Goal: Task Accomplishment & Management: Manage account settings

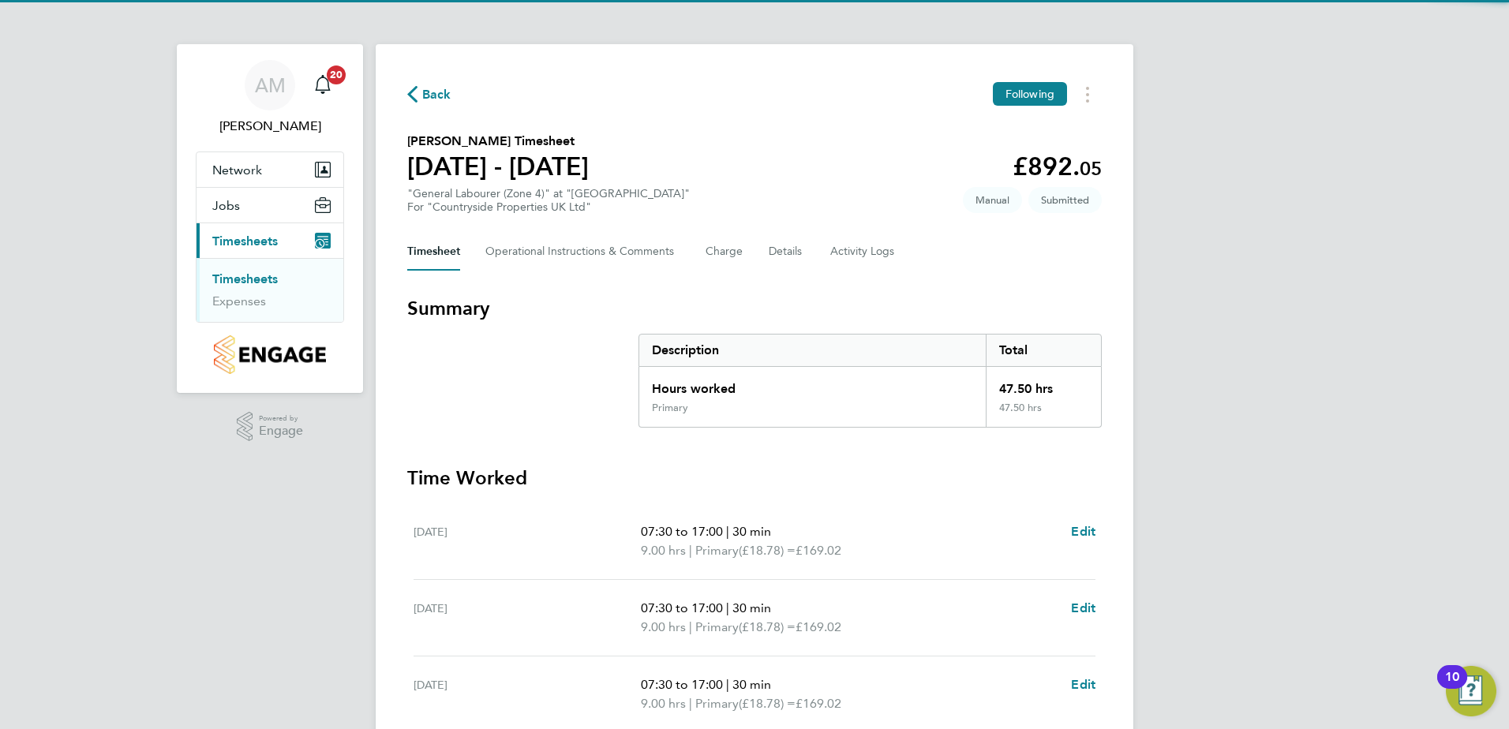
scroll to position [79, 0]
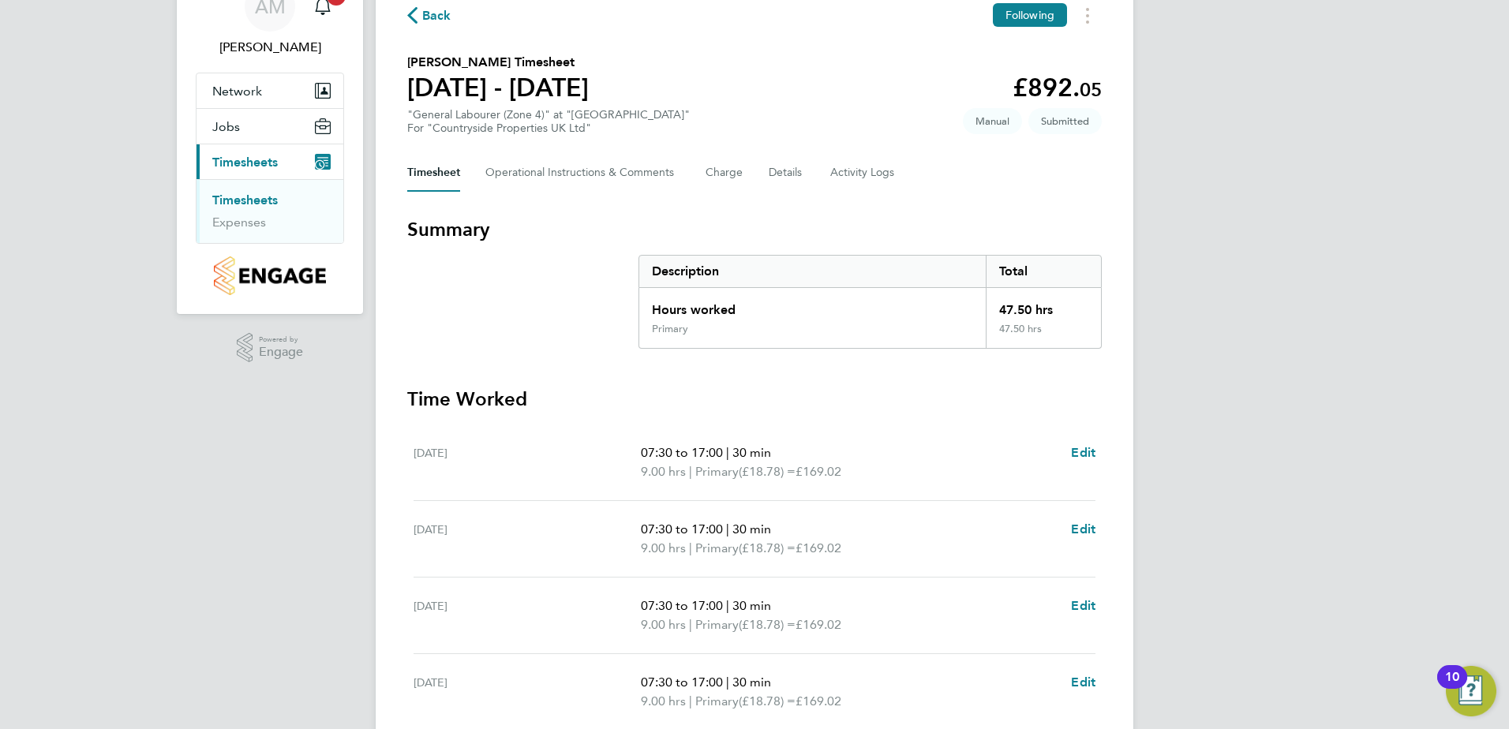
click at [433, 14] on span "Back" at bounding box center [436, 15] width 29 height 19
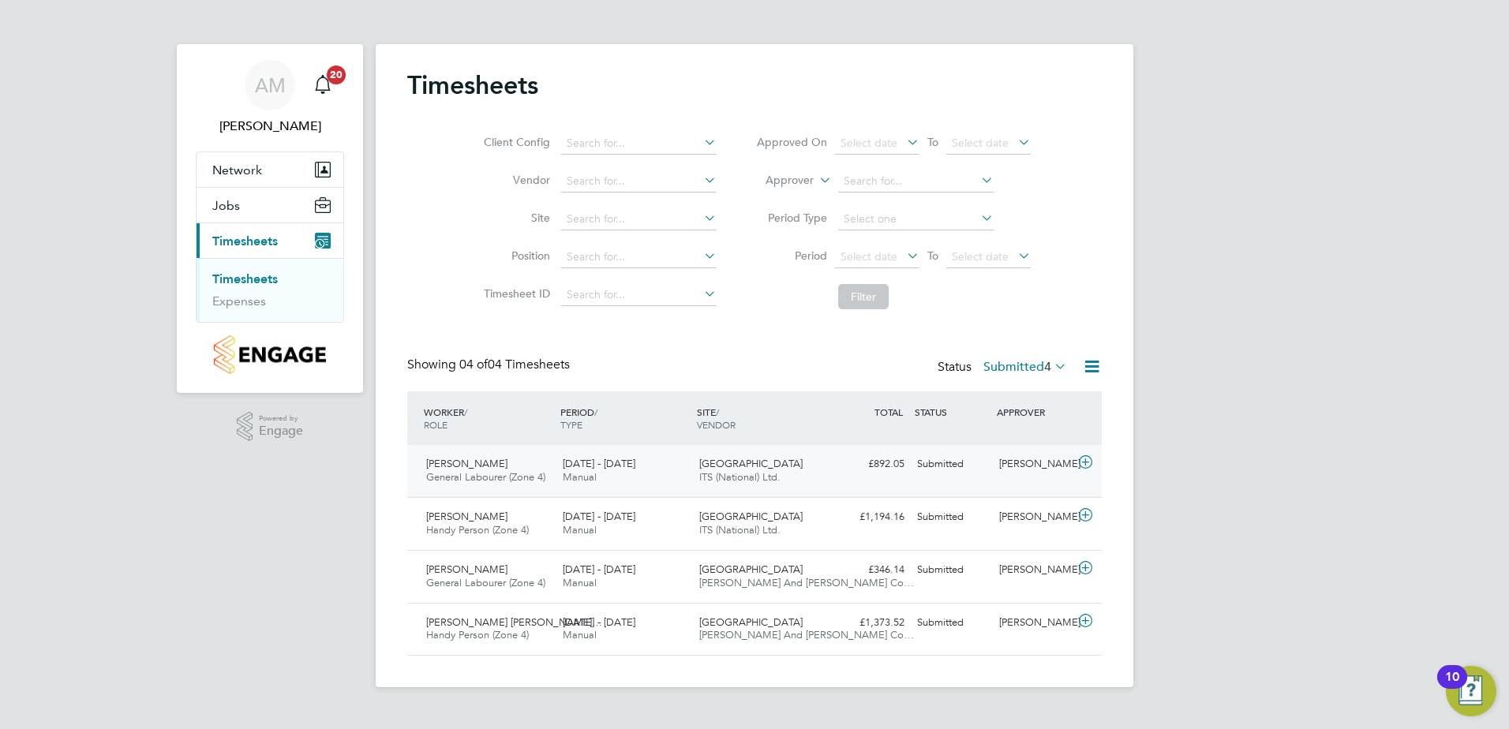
click at [1084, 463] on icon at bounding box center [1086, 462] width 20 height 13
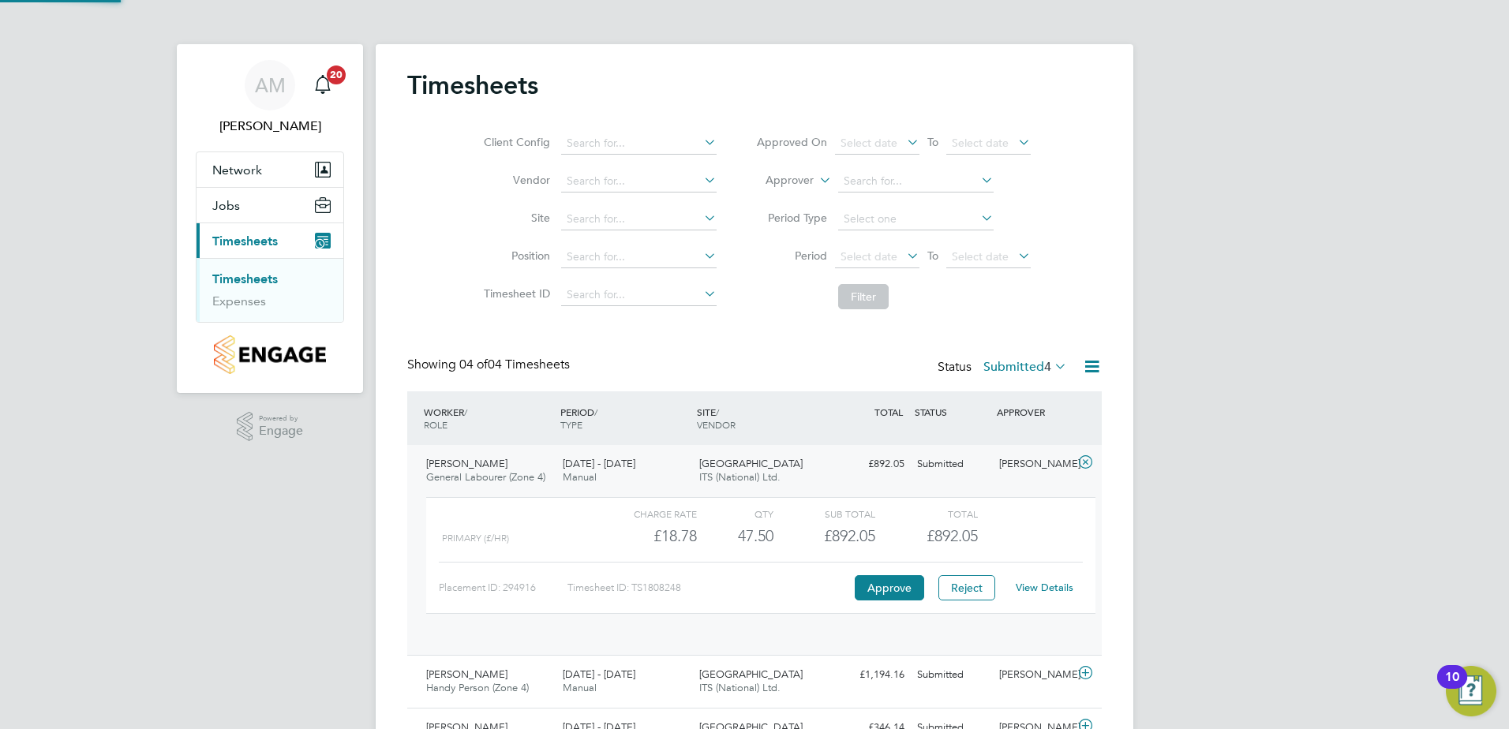
scroll to position [27, 154]
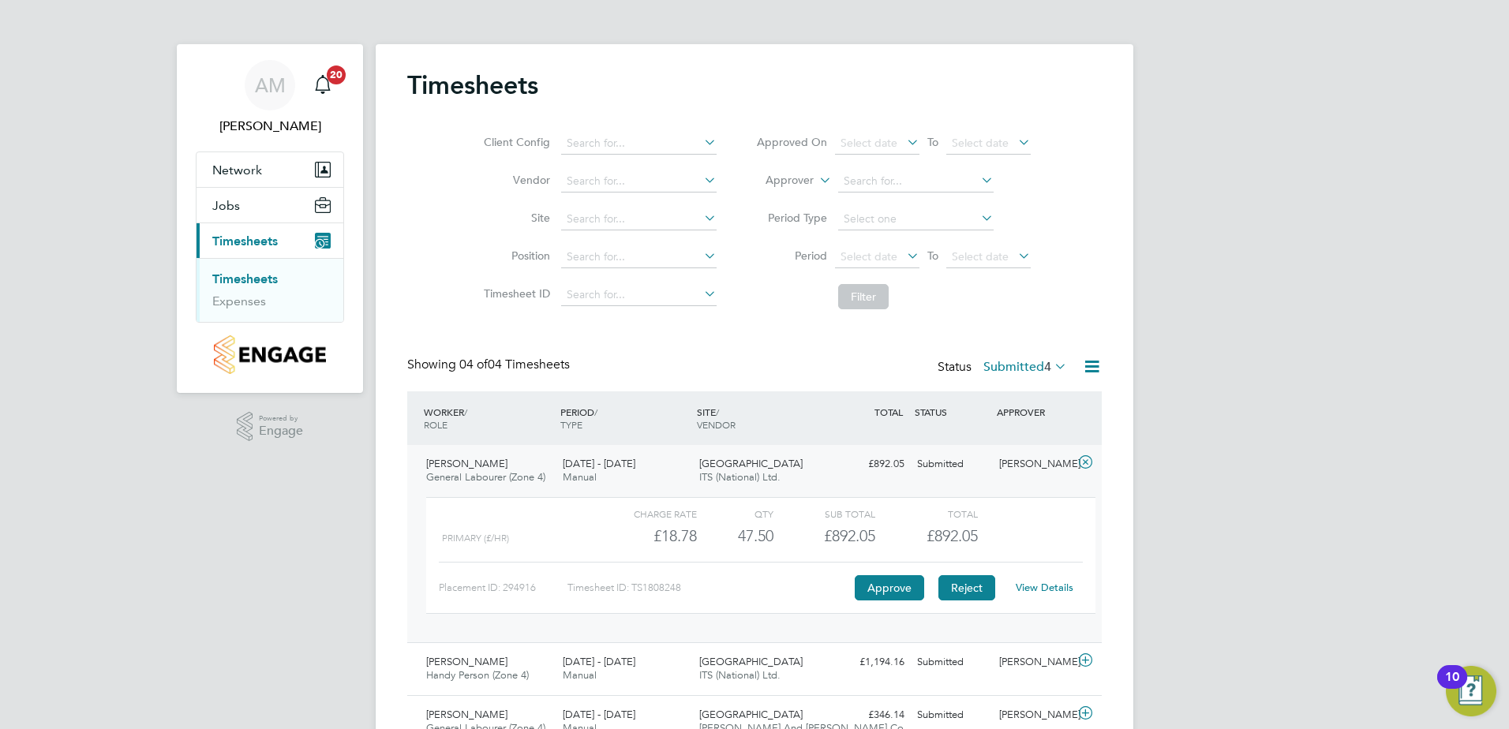
click at [986, 588] on button "Reject" at bounding box center [966, 587] width 57 height 25
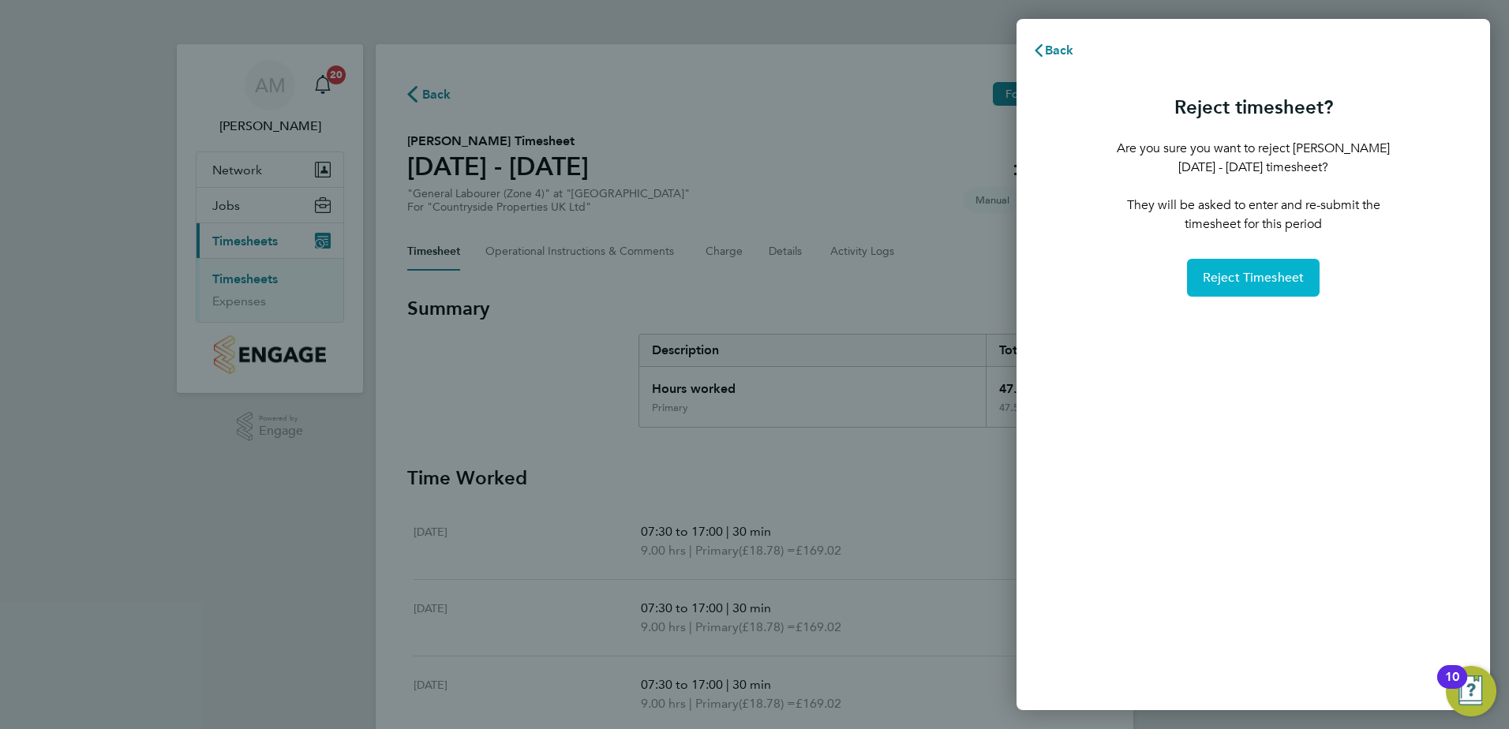
click at [1222, 286] on button "Reject Timesheet" at bounding box center [1253, 278] width 133 height 38
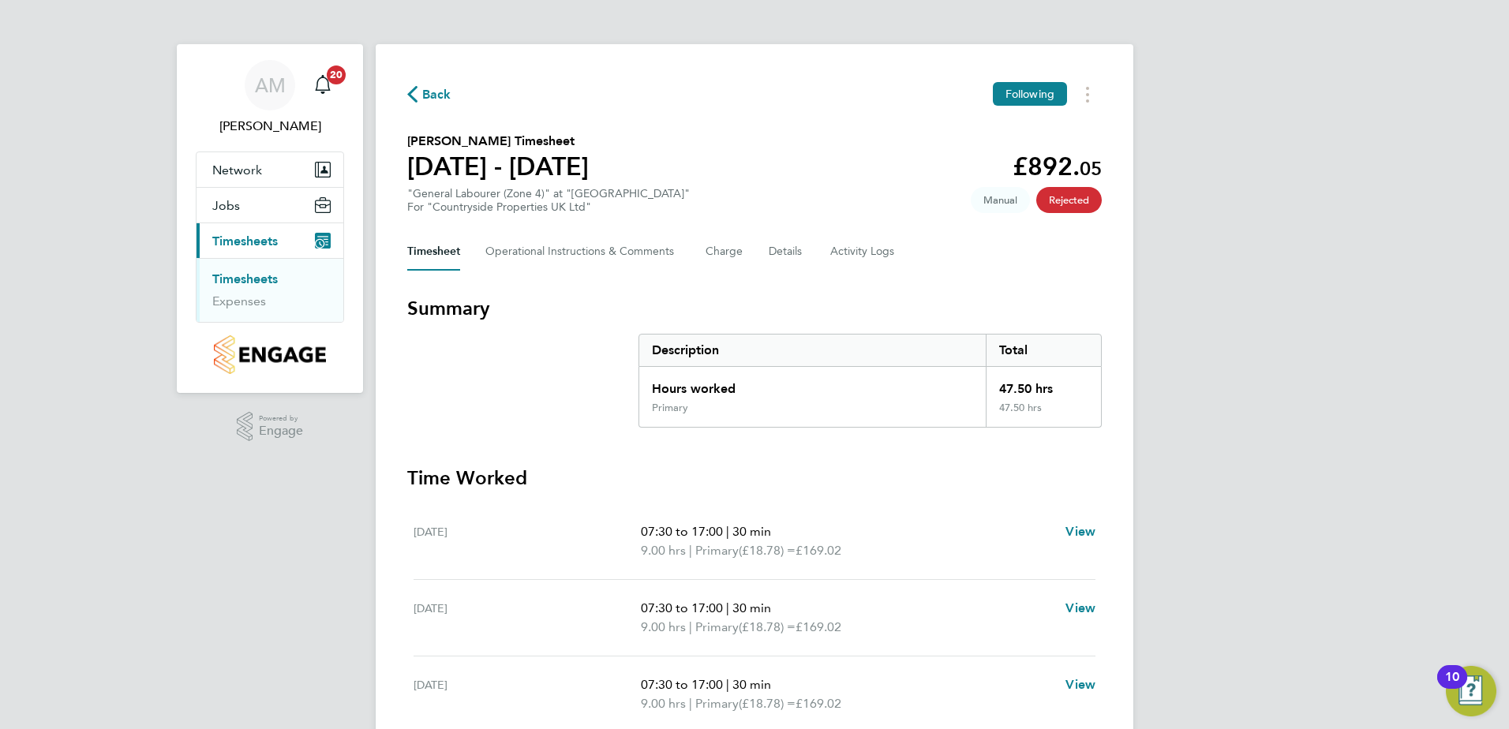
click at [445, 93] on span "Back" at bounding box center [436, 94] width 29 height 19
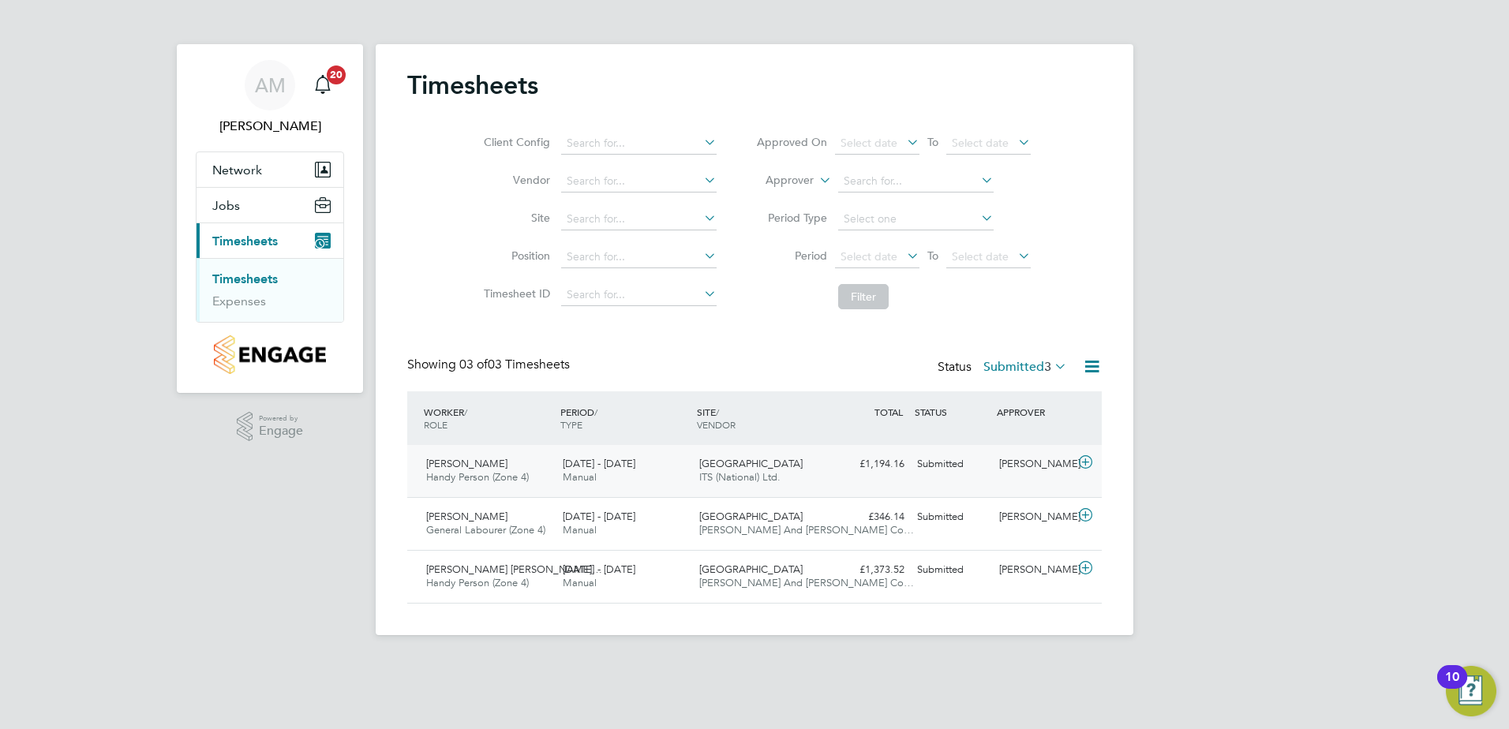
click at [1086, 462] on icon at bounding box center [1086, 462] width 20 height 13
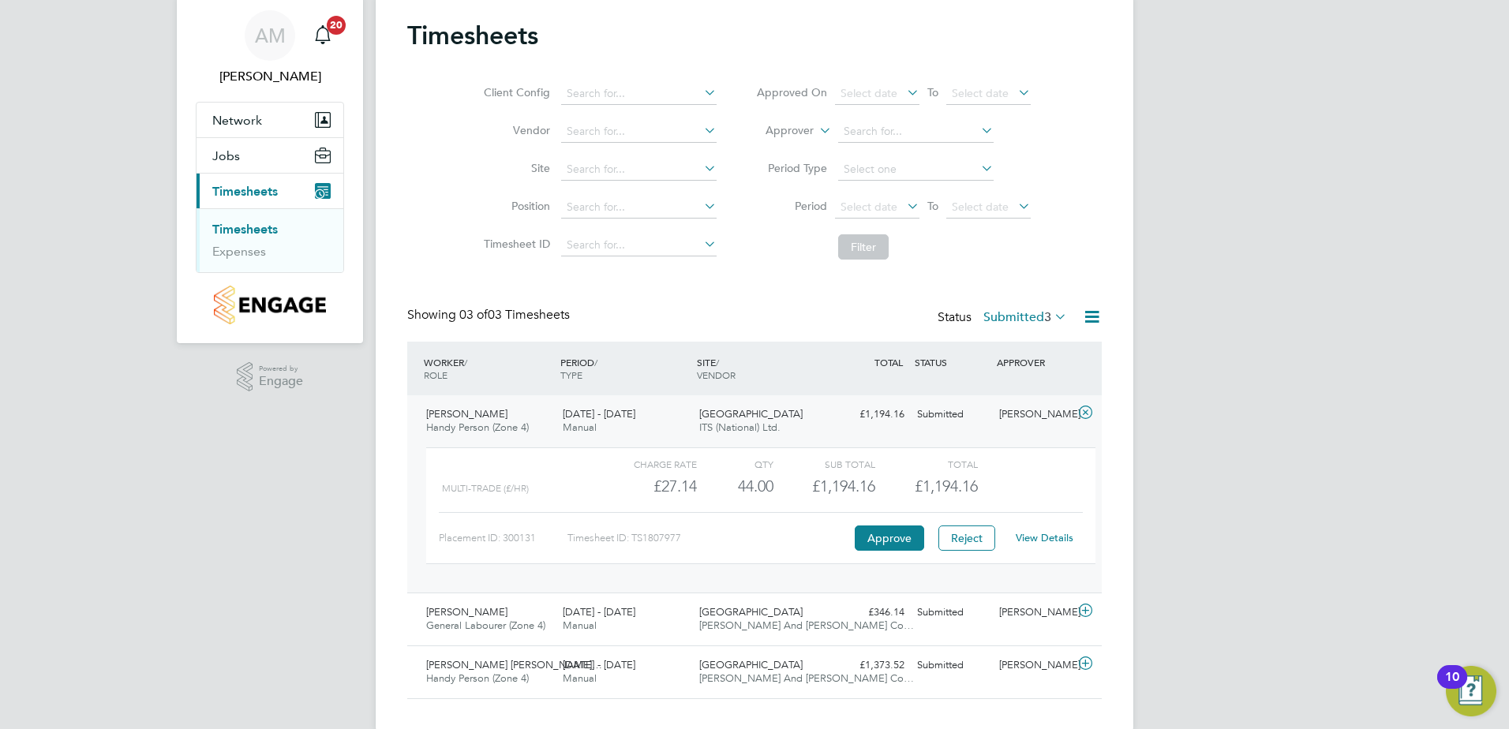
scroll to position [77, 0]
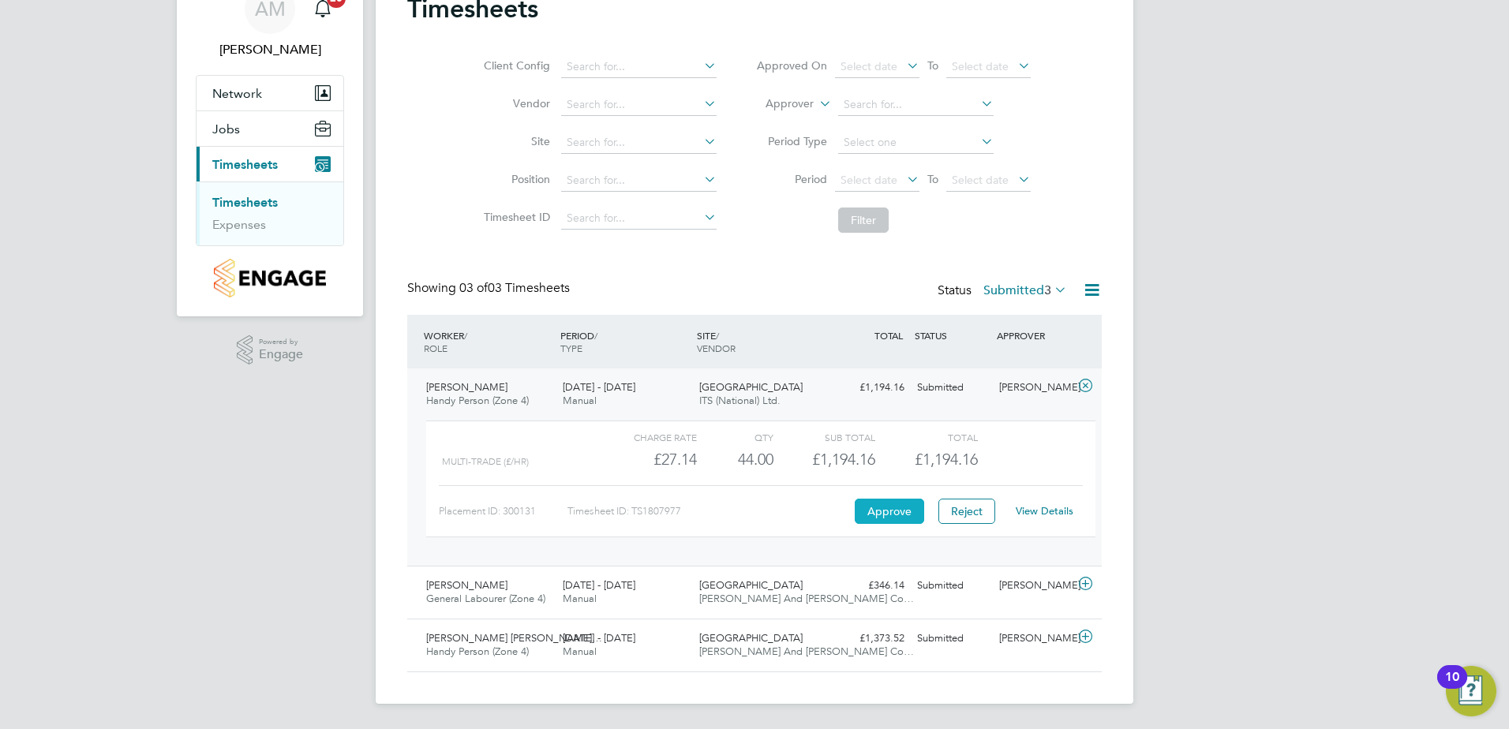
click at [885, 510] on button "Approve" at bounding box center [889, 511] width 69 height 25
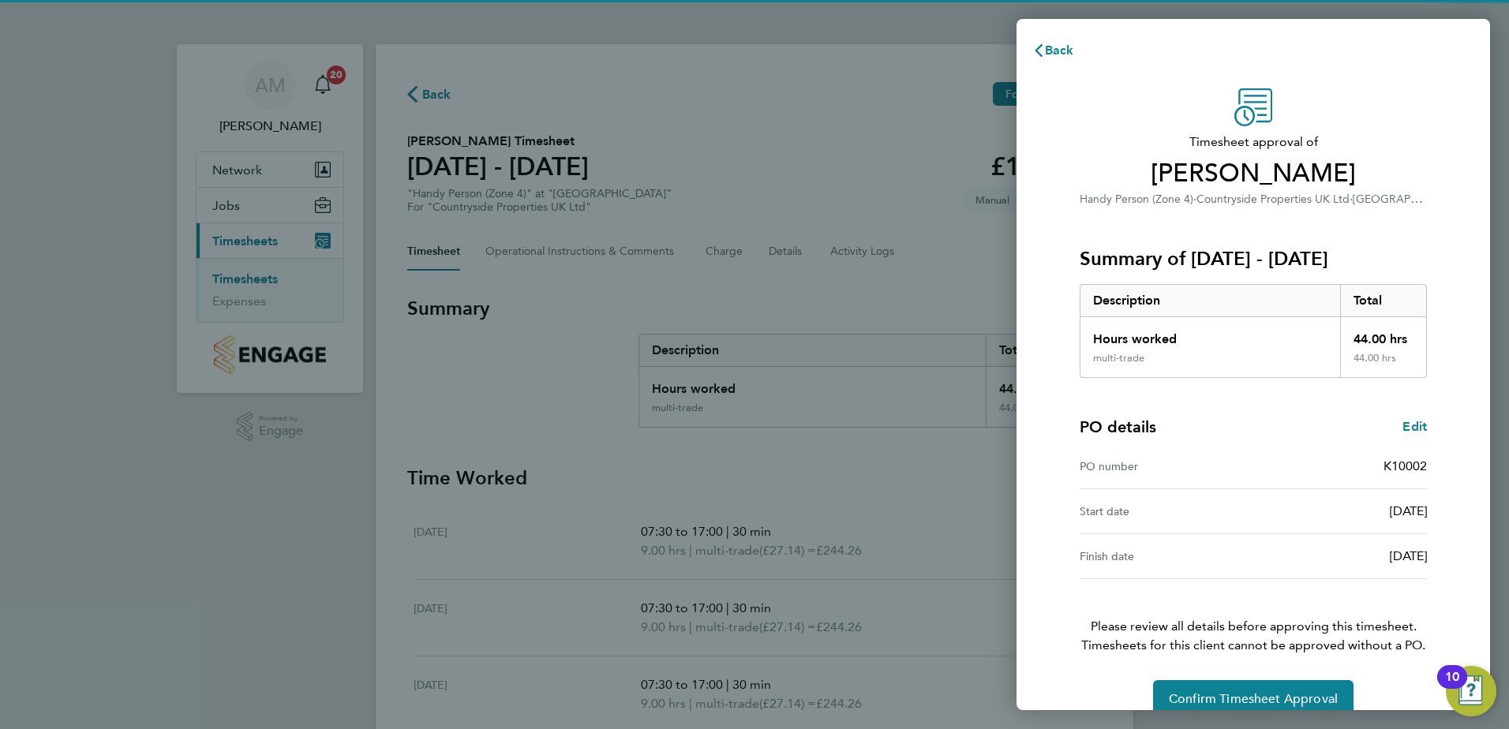
scroll to position [27, 0]
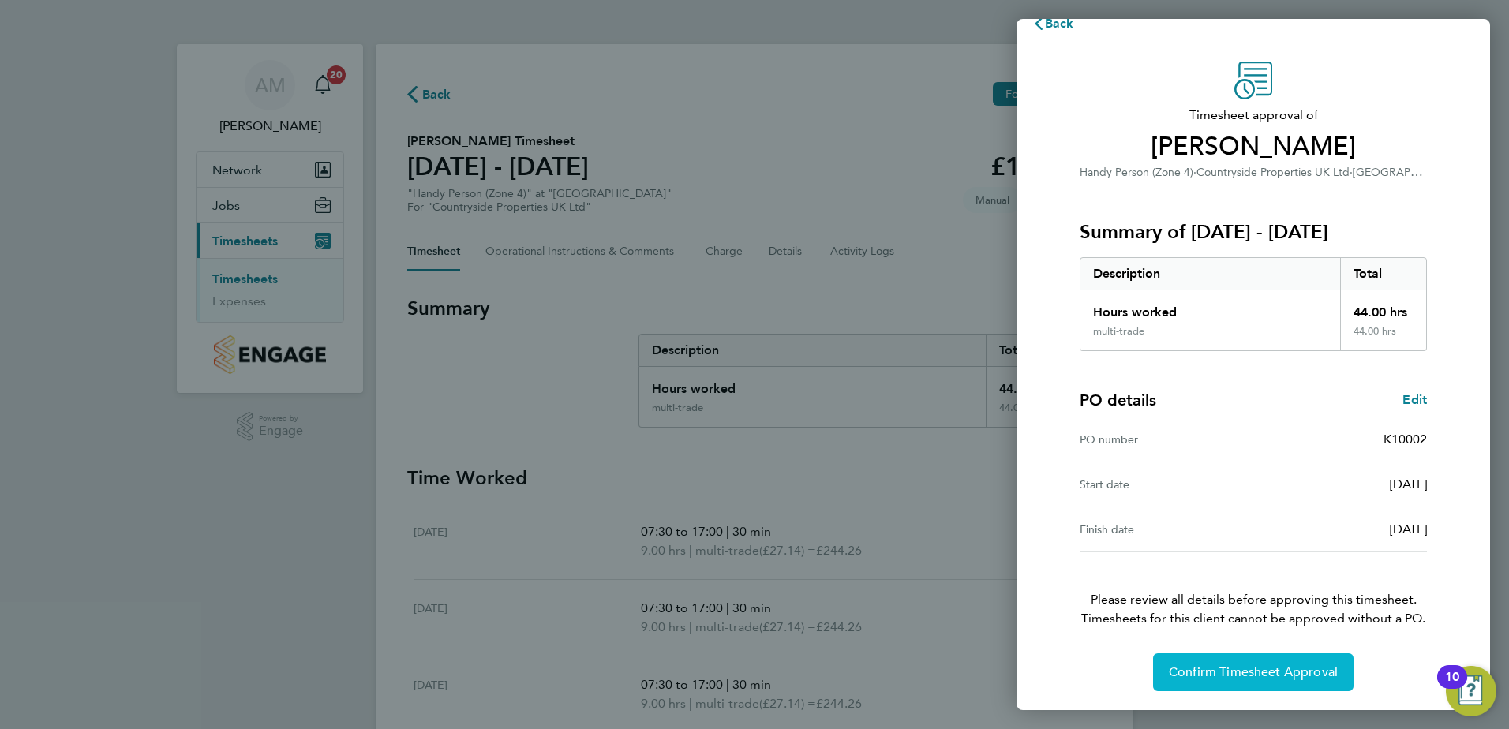
click at [1297, 686] on button "Confirm Timesheet Approval" at bounding box center [1253, 672] width 200 height 38
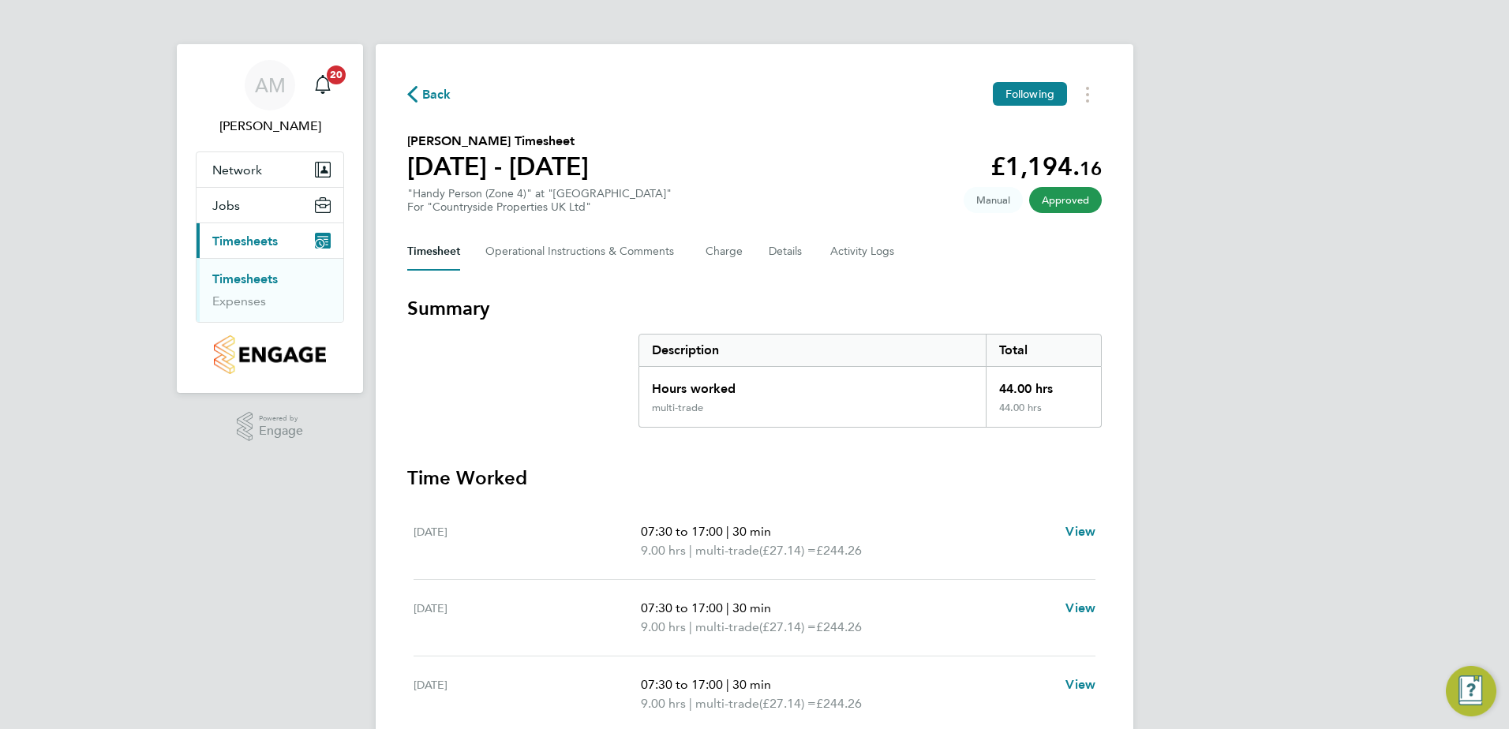
click at [440, 88] on span "Back" at bounding box center [436, 94] width 29 height 19
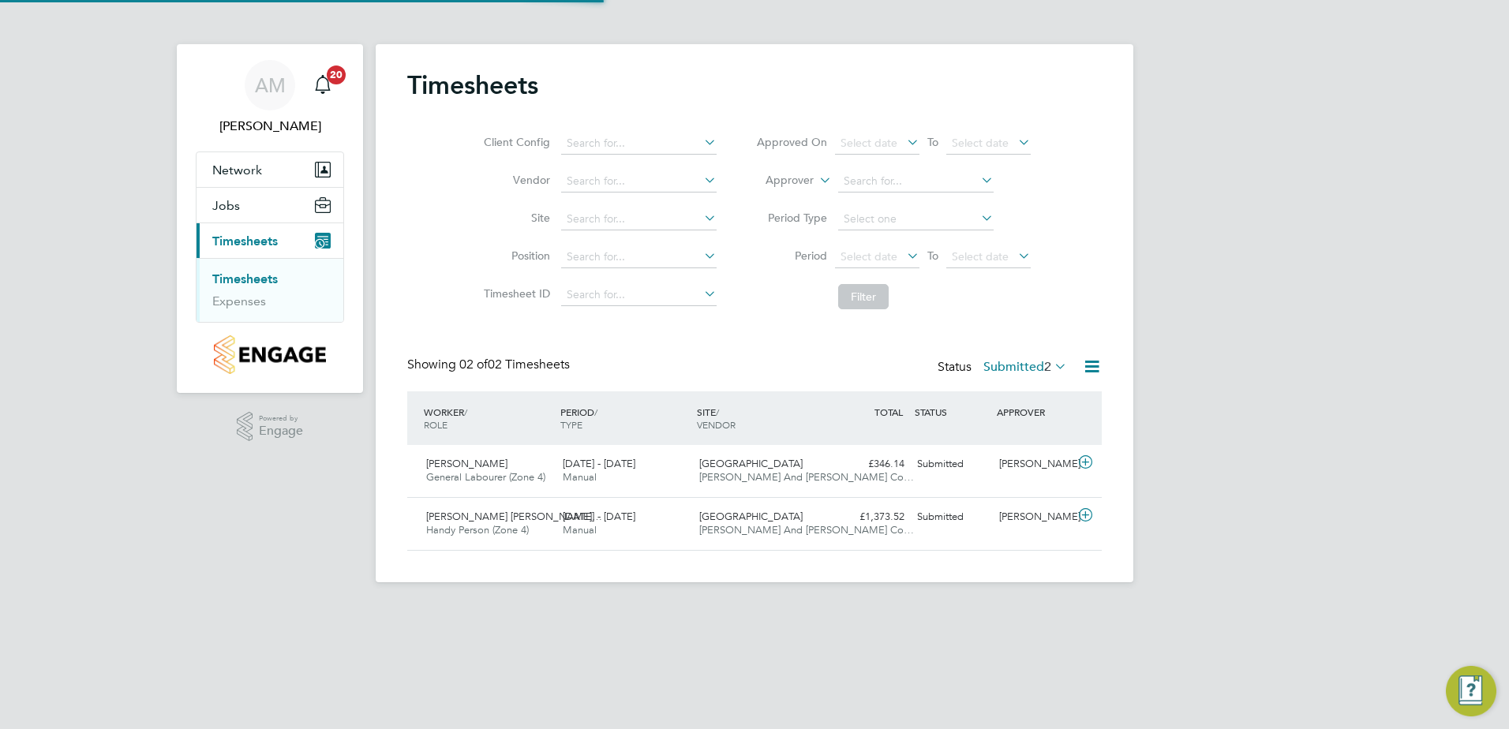
scroll to position [40, 137]
click at [1091, 459] on icon at bounding box center [1086, 462] width 20 height 13
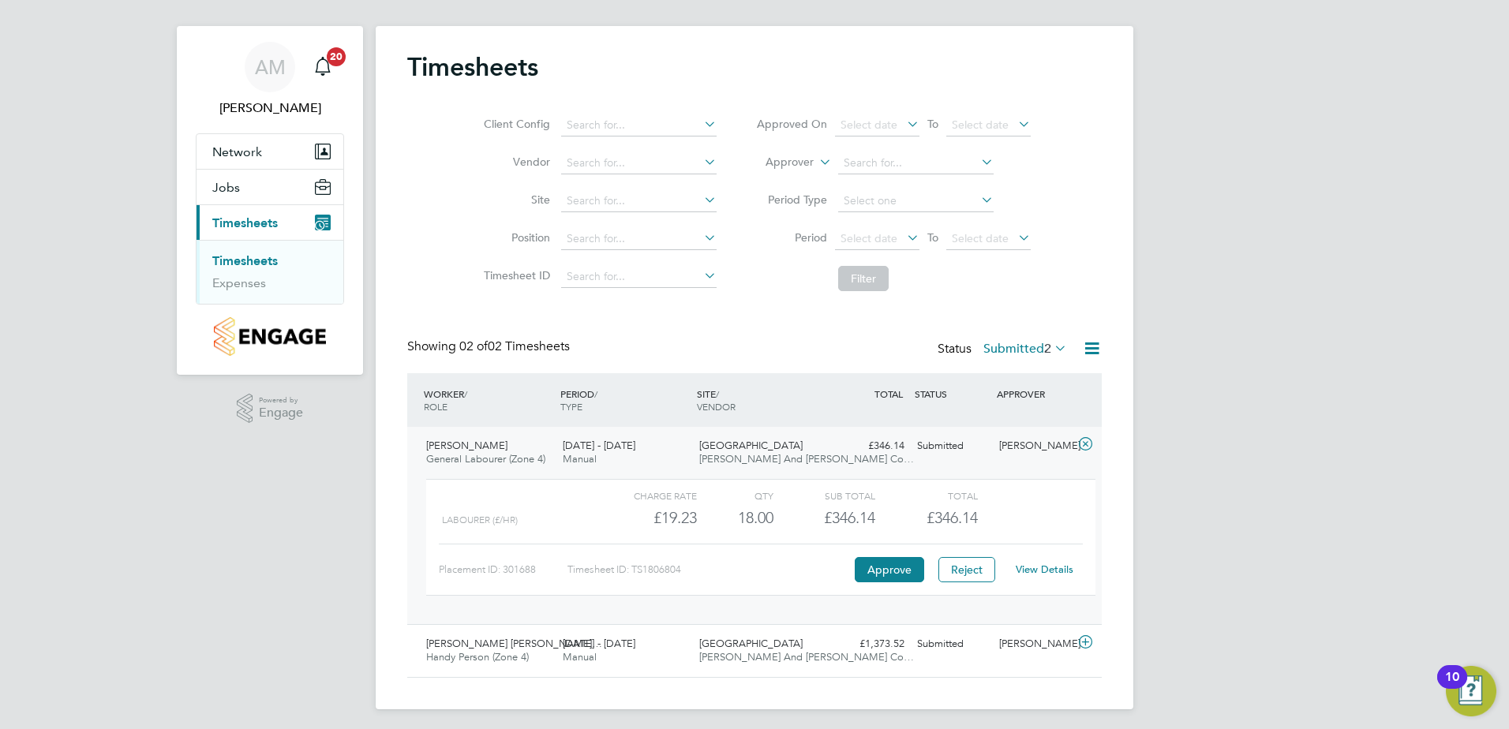
scroll to position [24, 0]
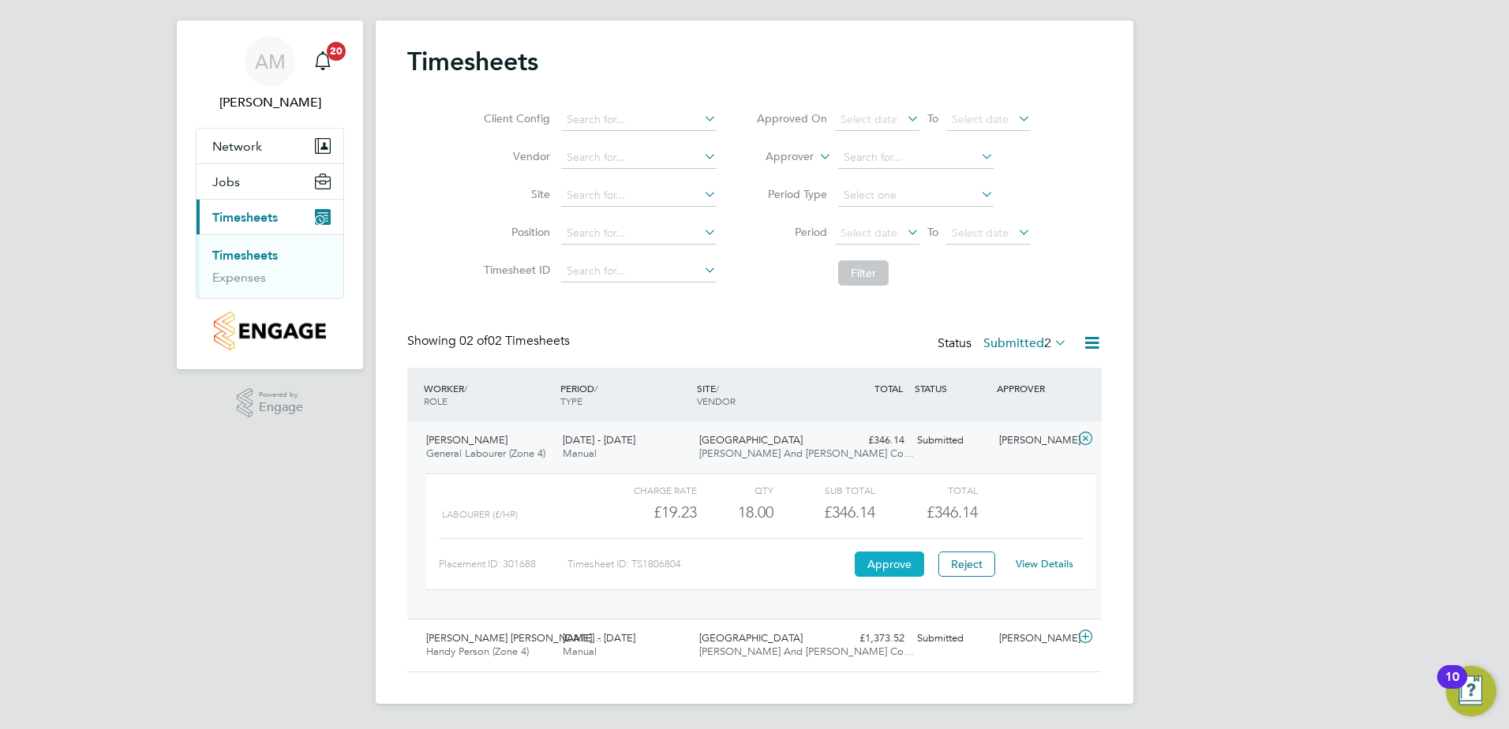
click at [888, 560] on button "Approve" at bounding box center [889, 564] width 69 height 25
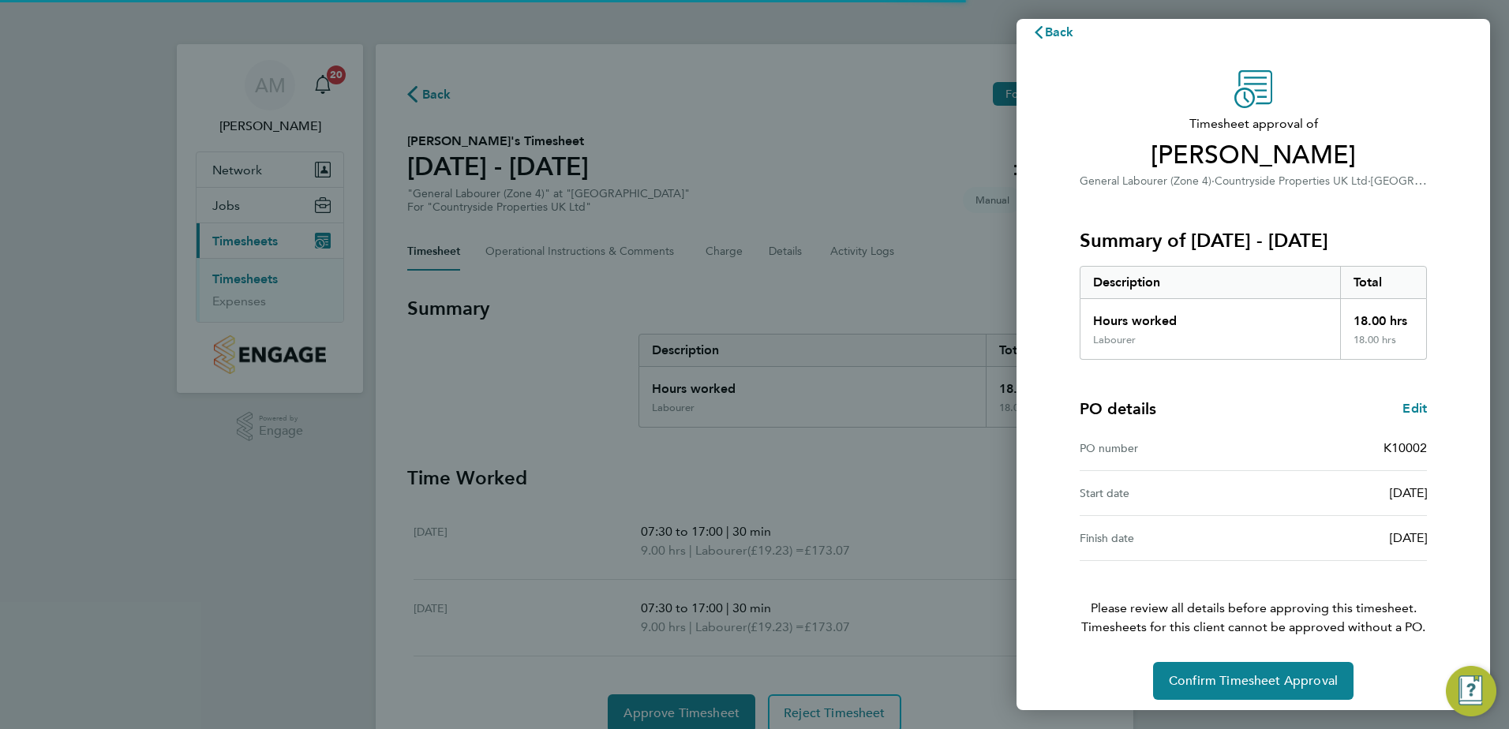
scroll to position [27, 0]
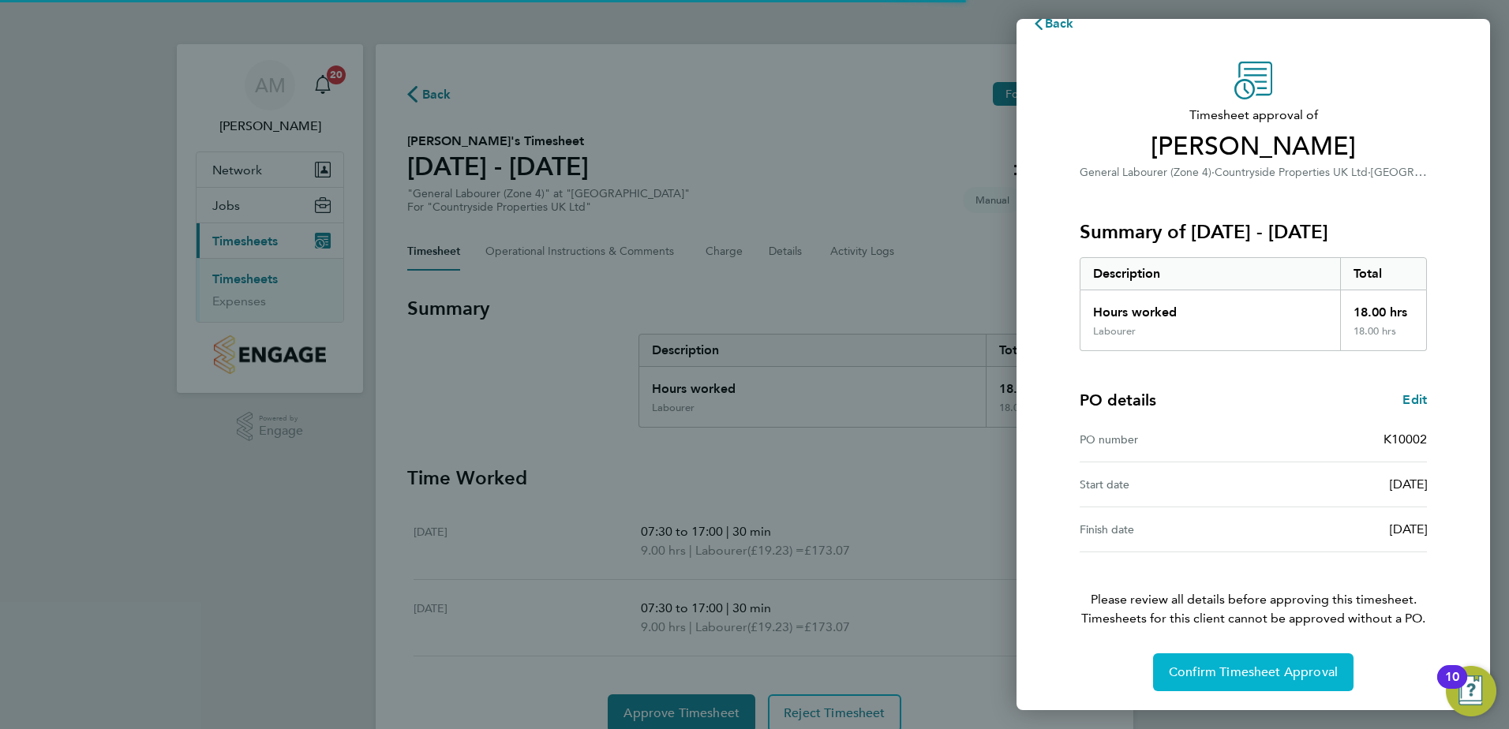
click at [1289, 681] on button "Confirm Timesheet Approval" at bounding box center [1253, 672] width 200 height 38
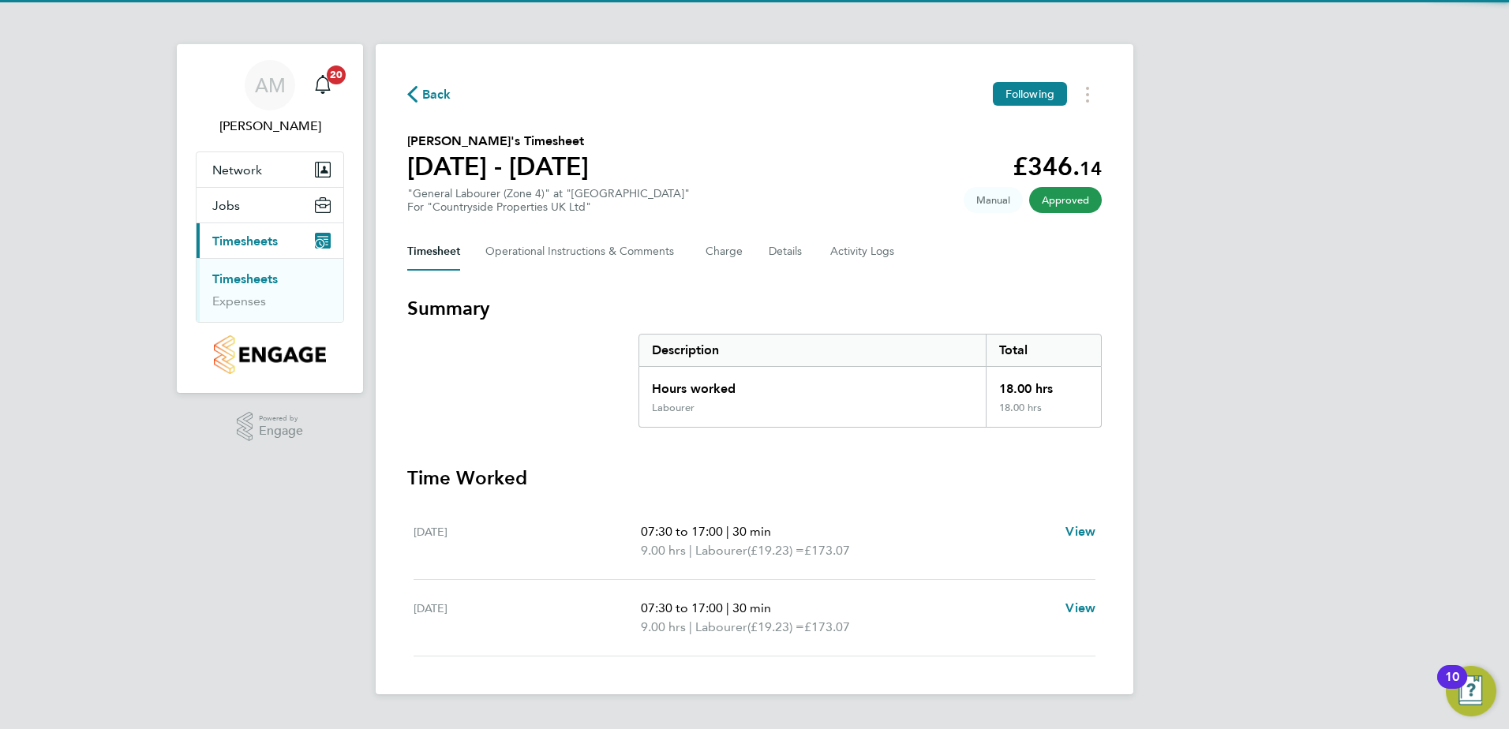
click at [450, 90] on span "Back" at bounding box center [436, 94] width 29 height 19
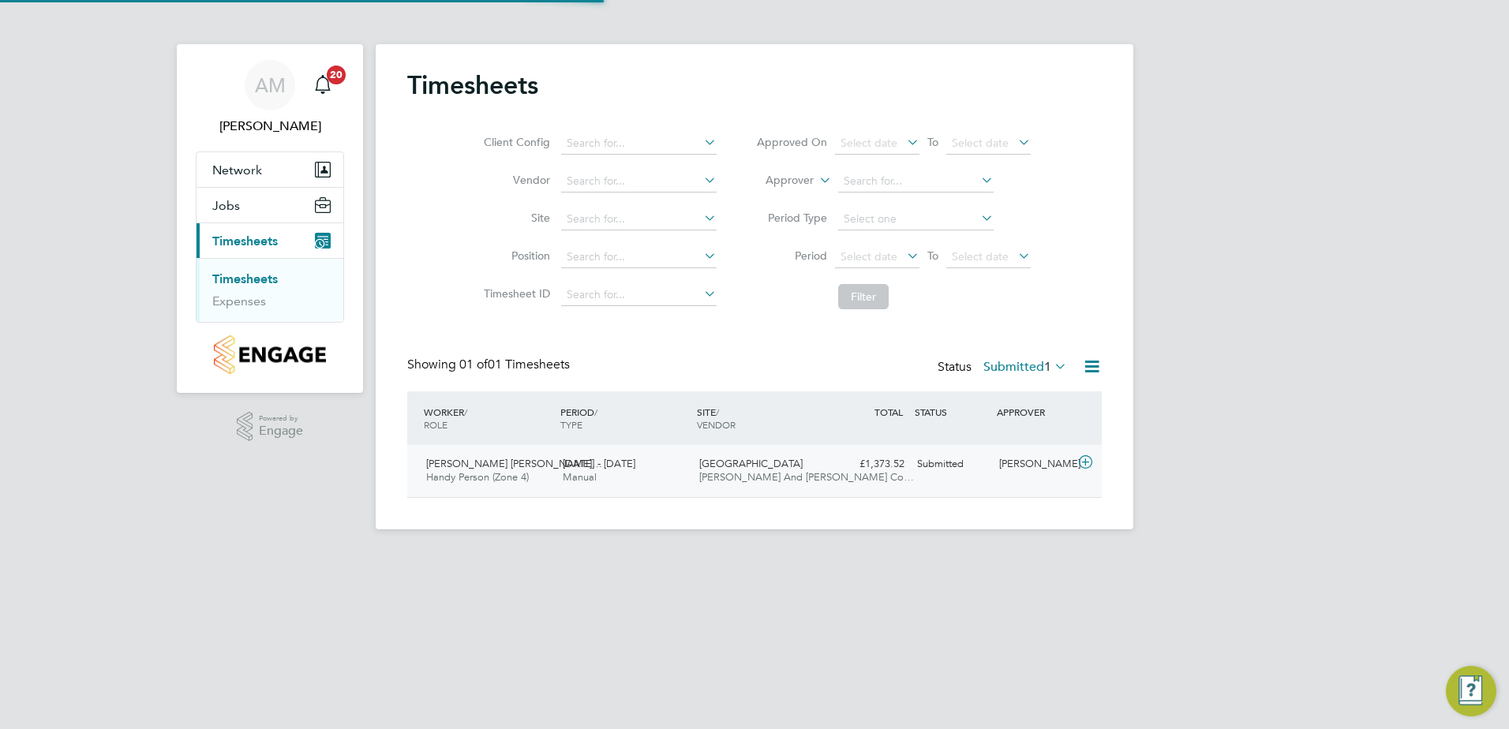
scroll to position [40, 137]
click at [1095, 475] on div at bounding box center [1088, 463] width 28 height 25
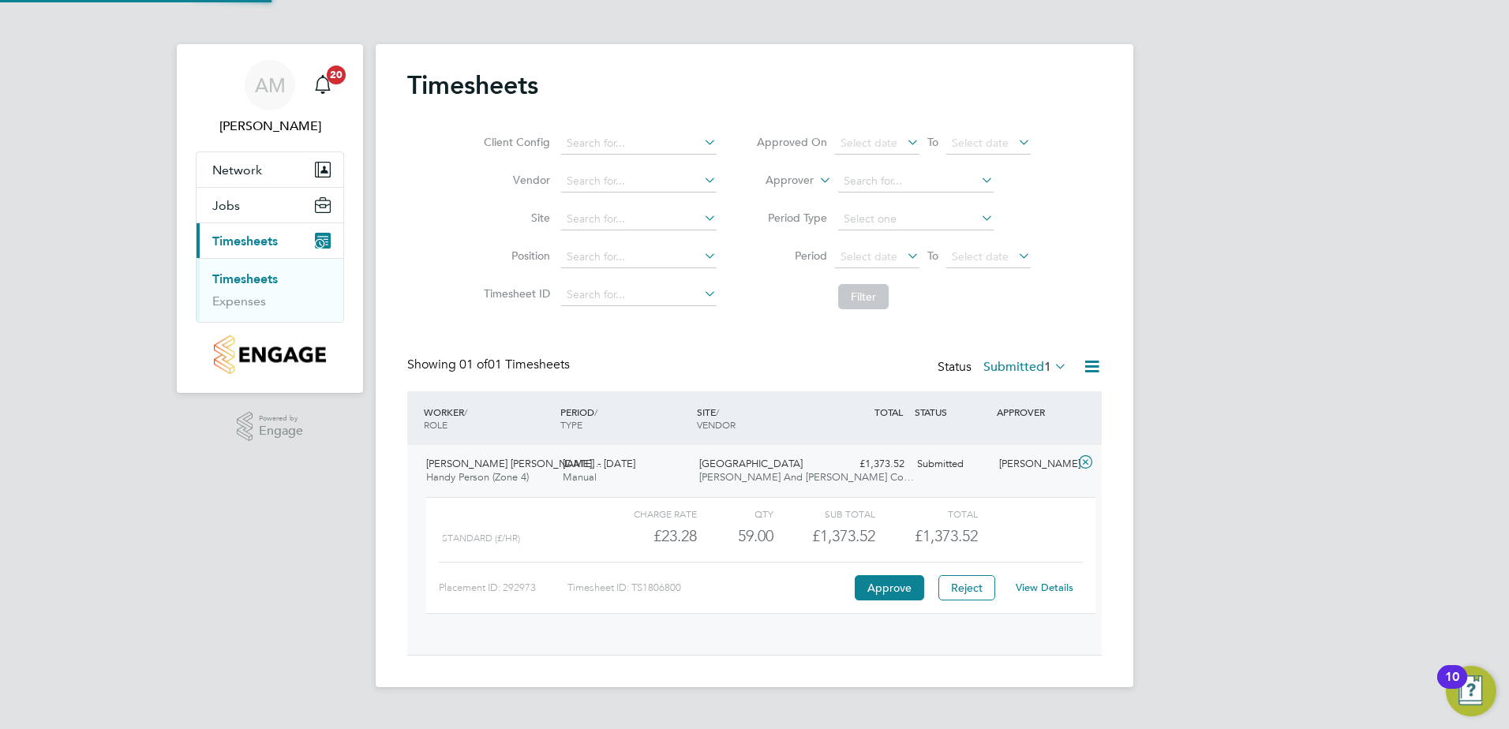
scroll to position [27, 154]
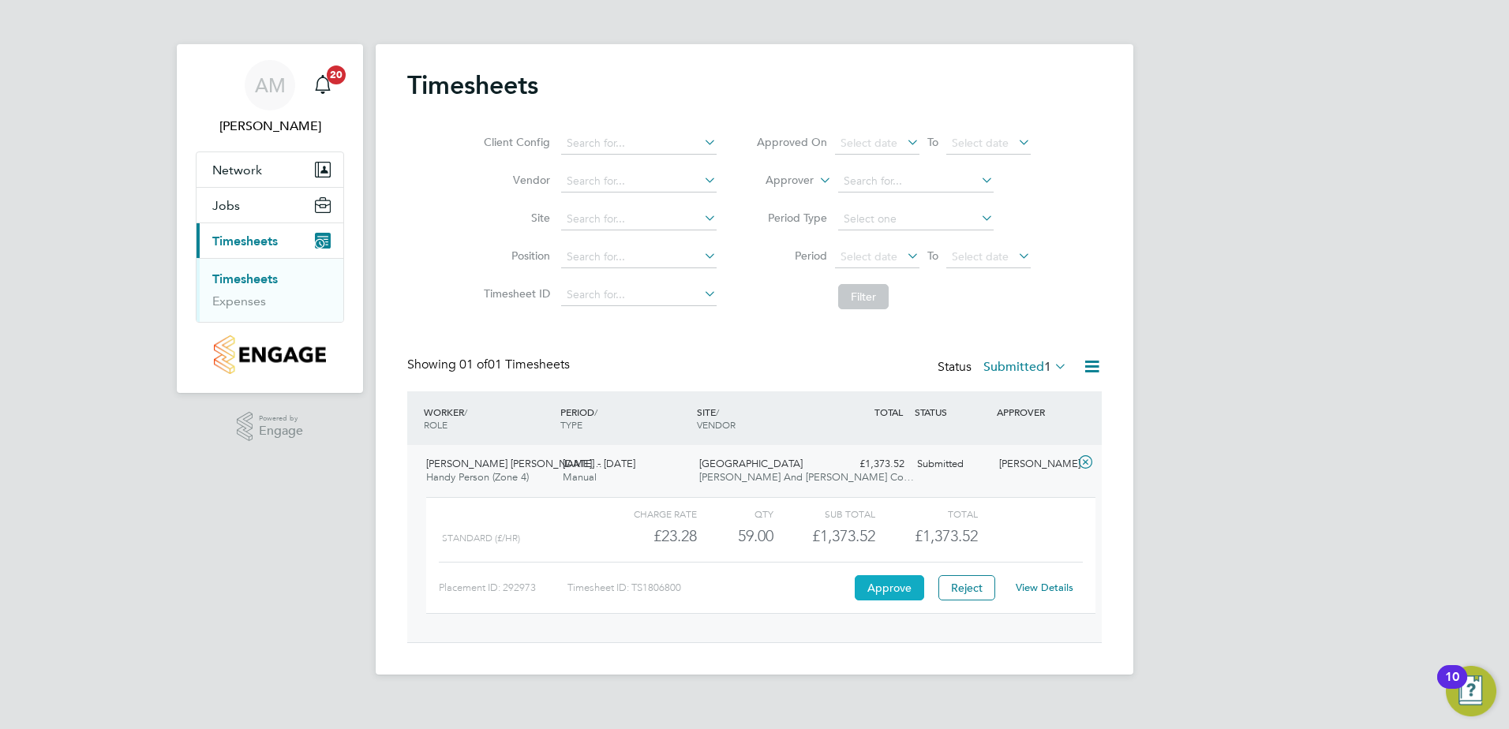
click at [914, 587] on button "Approve" at bounding box center [889, 587] width 69 height 25
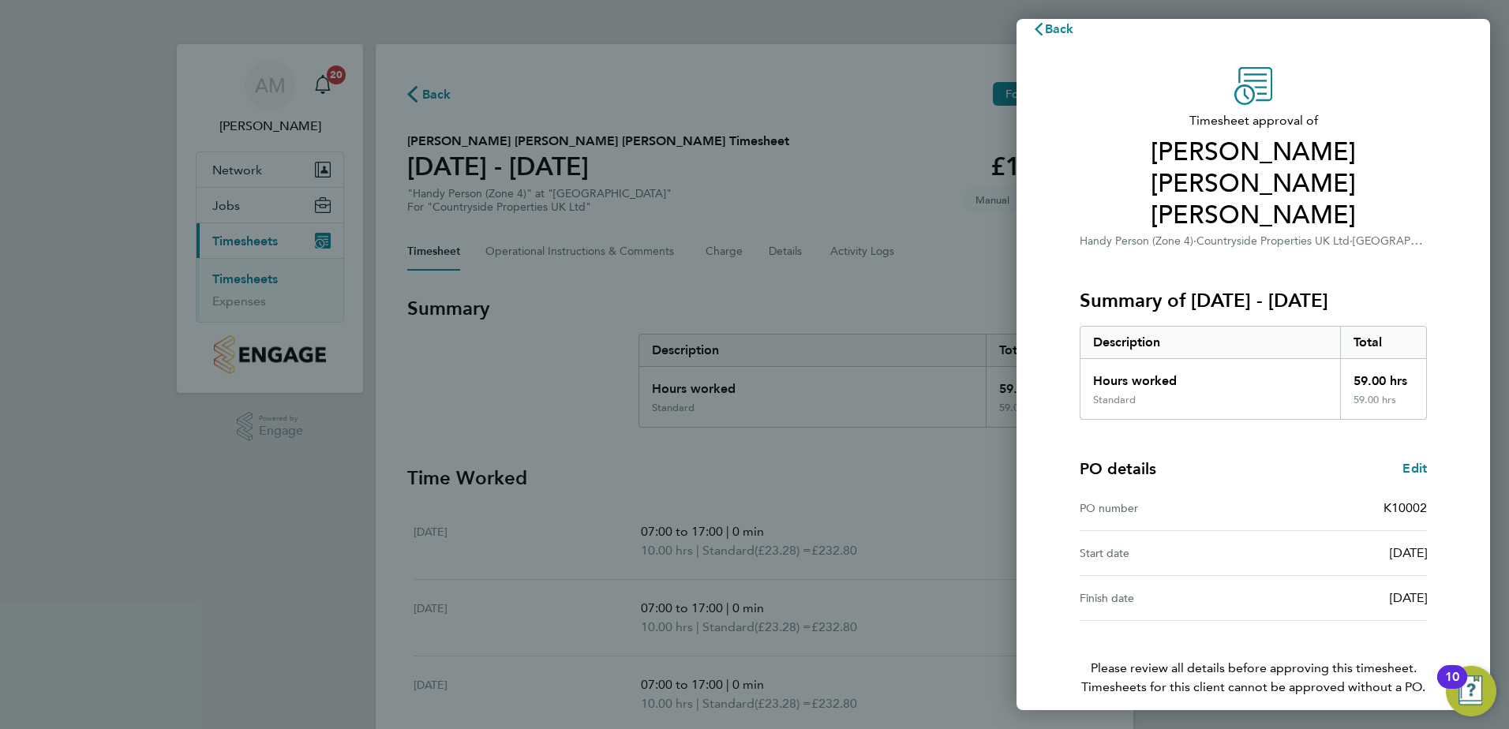
scroll to position [27, 0]
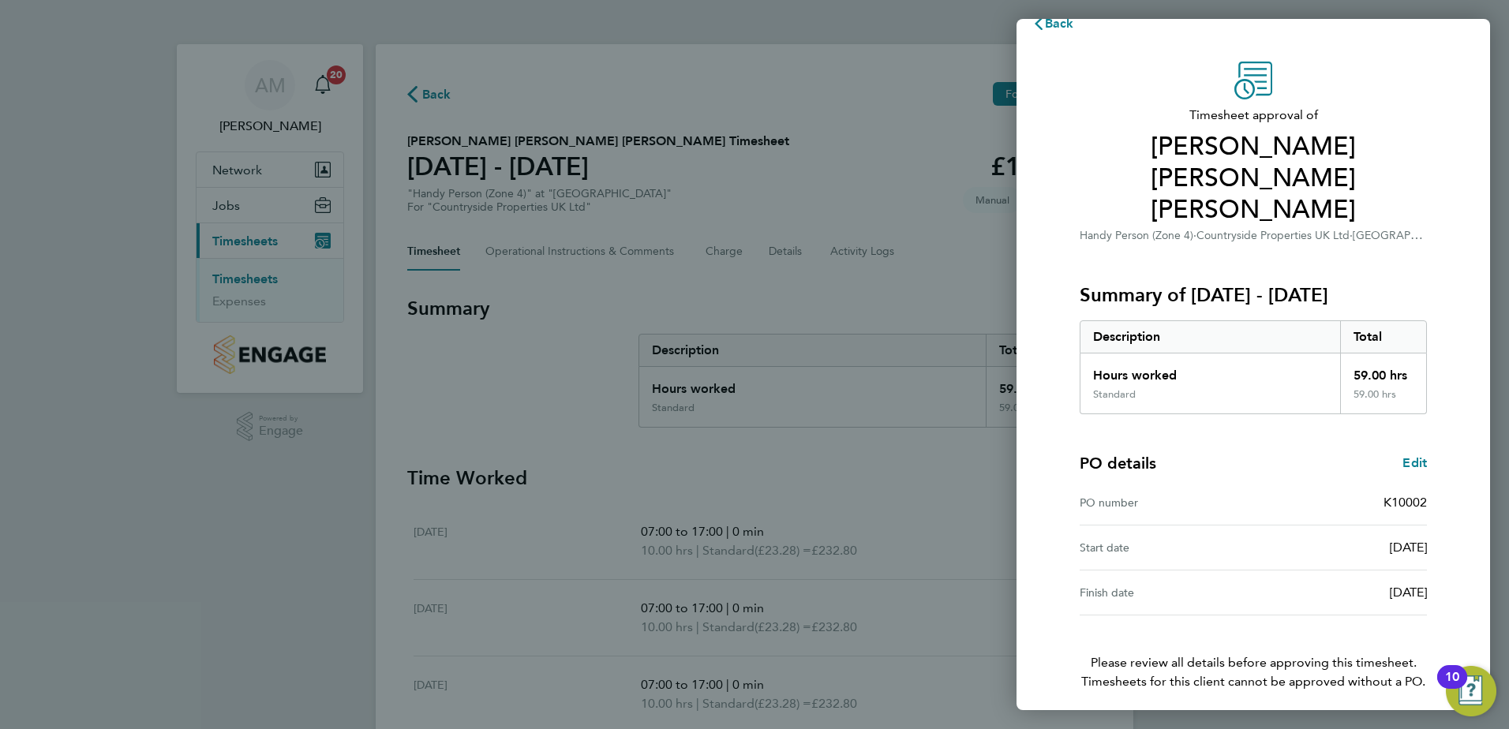
click at [1299, 728] on span "Confirm Timesheet Approval" at bounding box center [1253, 736] width 169 height 16
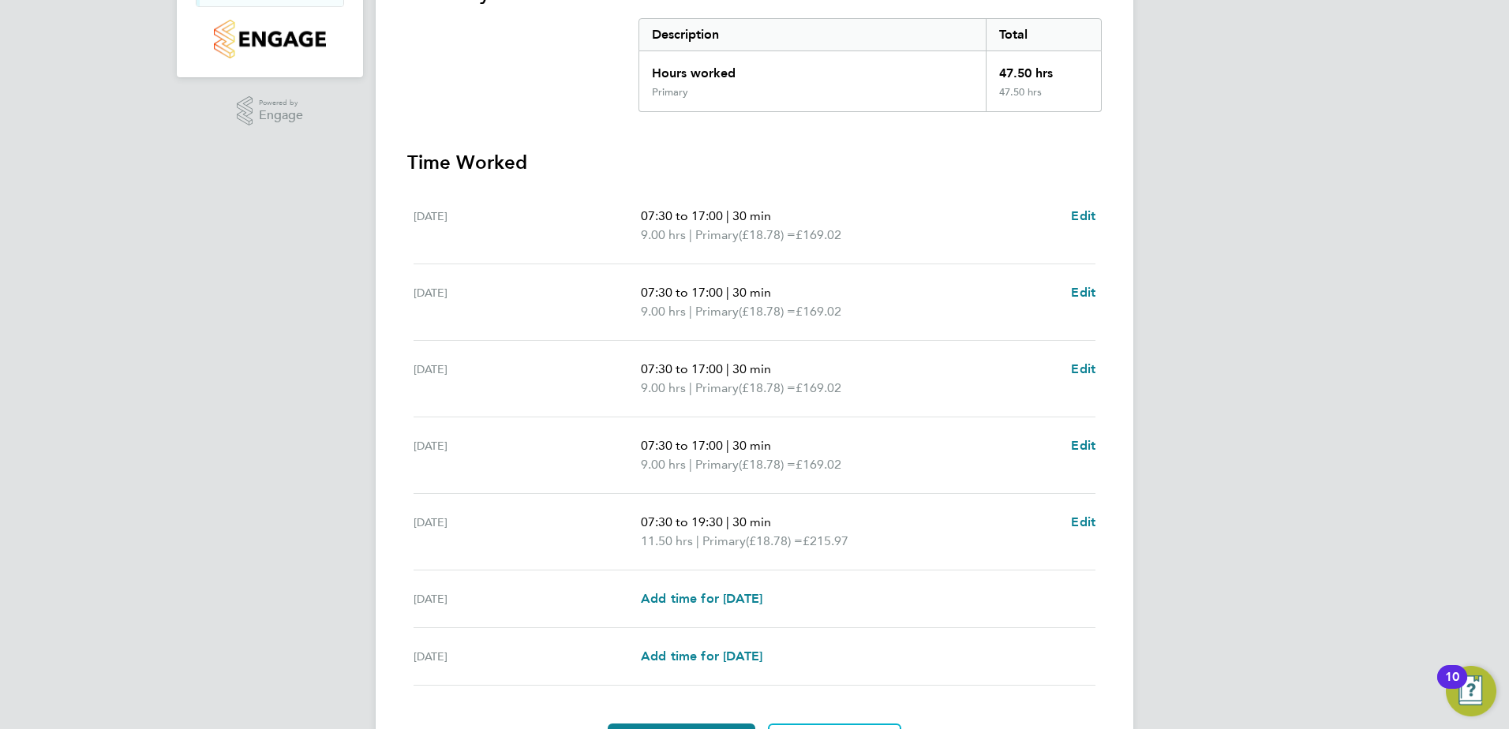
scroll to position [411, 0]
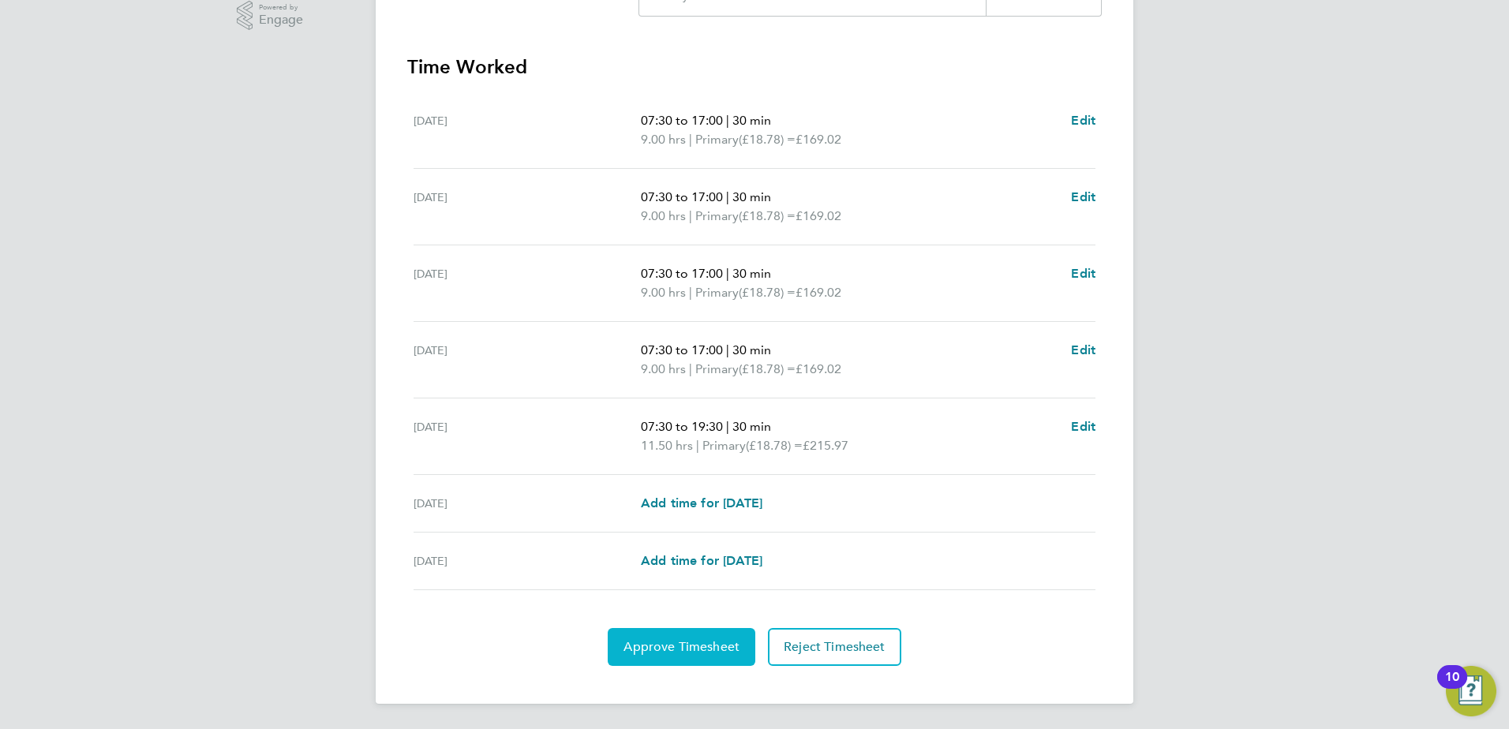
click at [698, 650] on span "Approve Timesheet" at bounding box center [681, 647] width 116 height 16
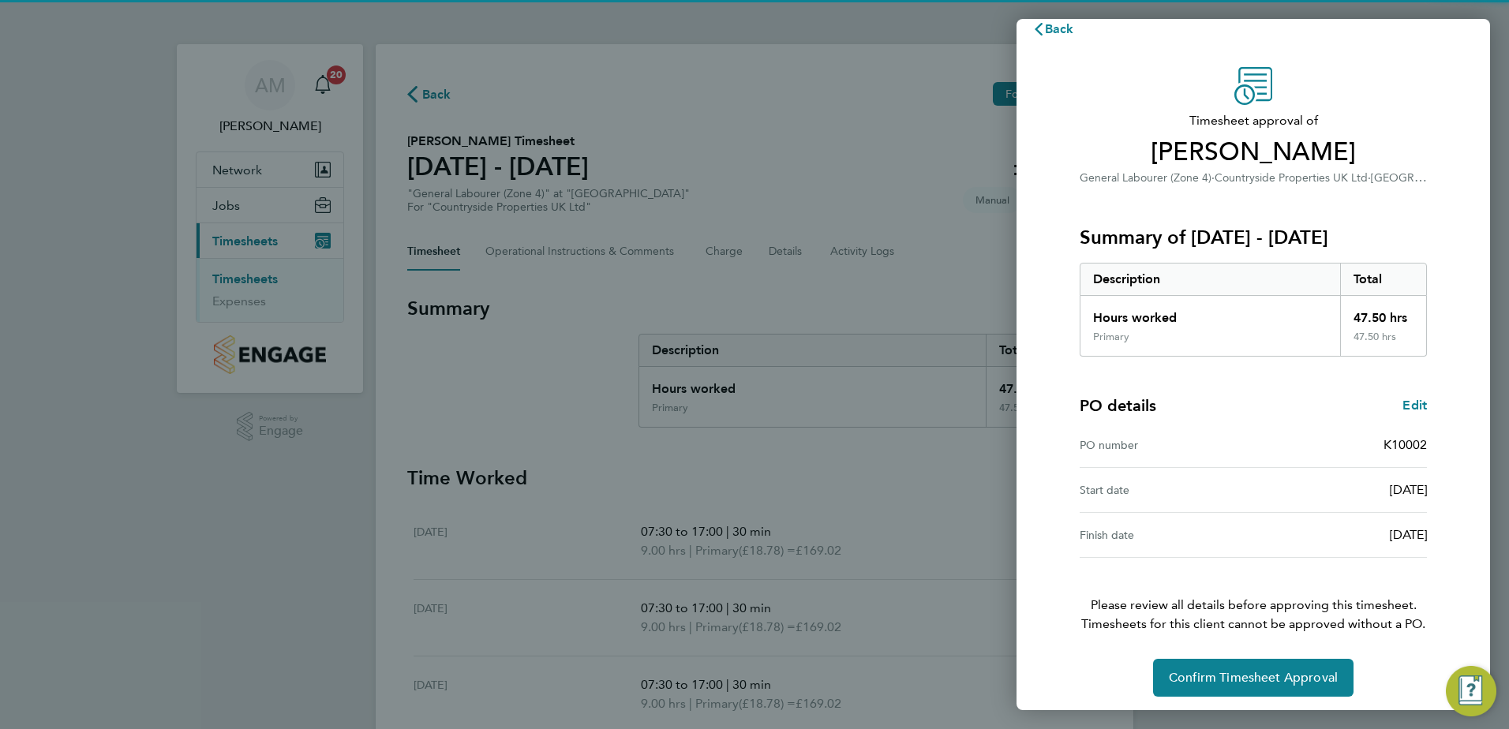
scroll to position [27, 0]
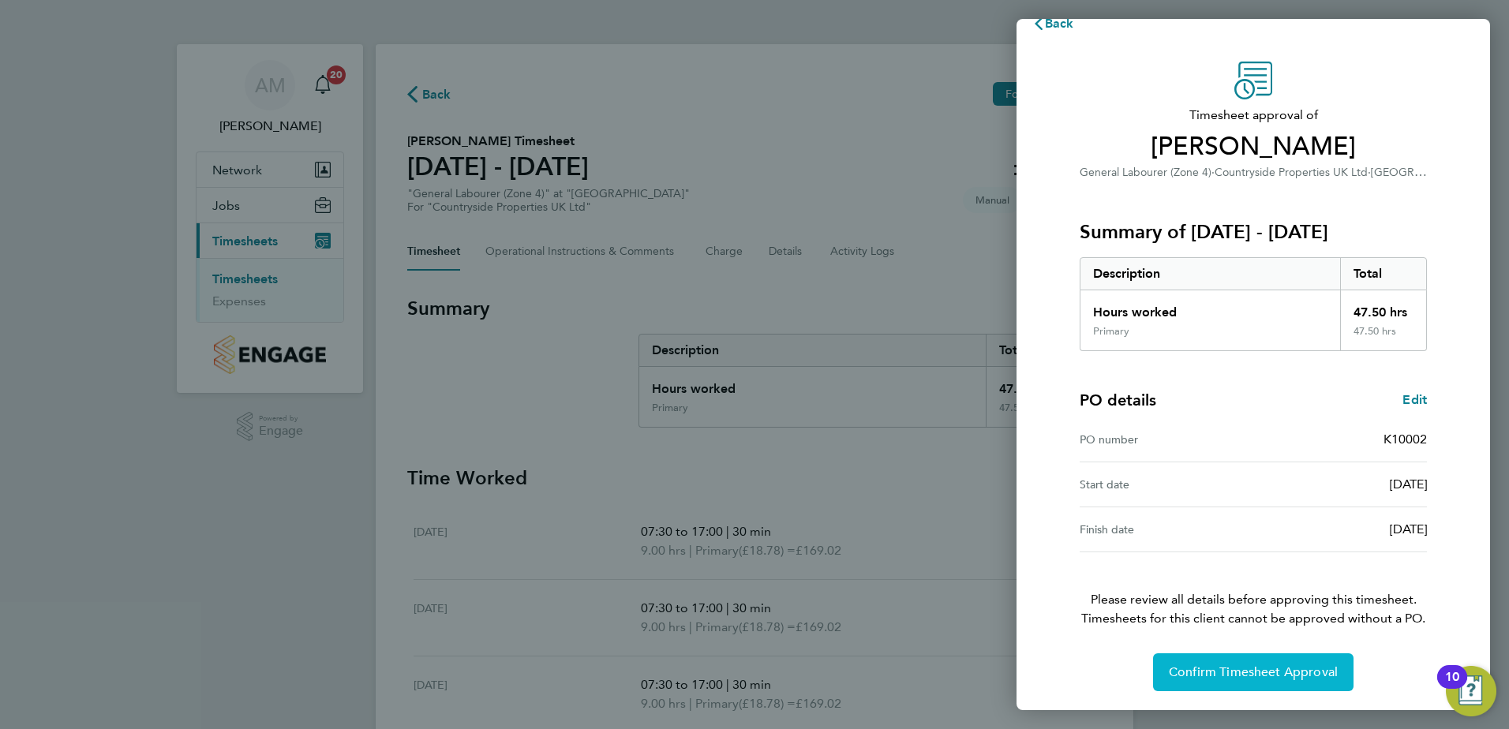
click at [1284, 668] on span "Confirm Timesheet Approval" at bounding box center [1253, 673] width 169 height 16
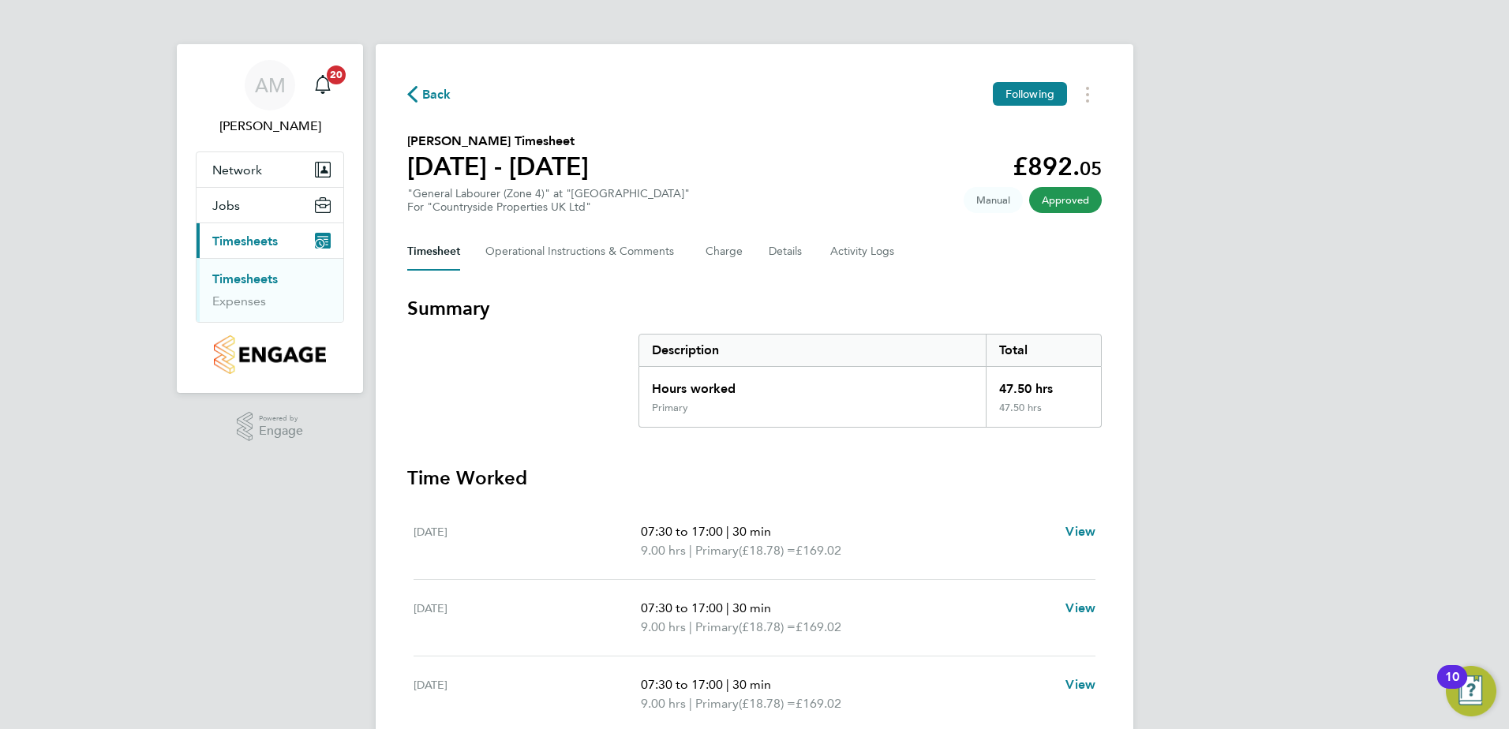
click at [1283, 297] on div "AM Alex Moss Notifications 20 Applications: Network Team Members Sites Jobs Vac…" at bounding box center [754, 532] width 1509 height 1065
click at [414, 90] on icon "button" at bounding box center [412, 94] width 10 height 17
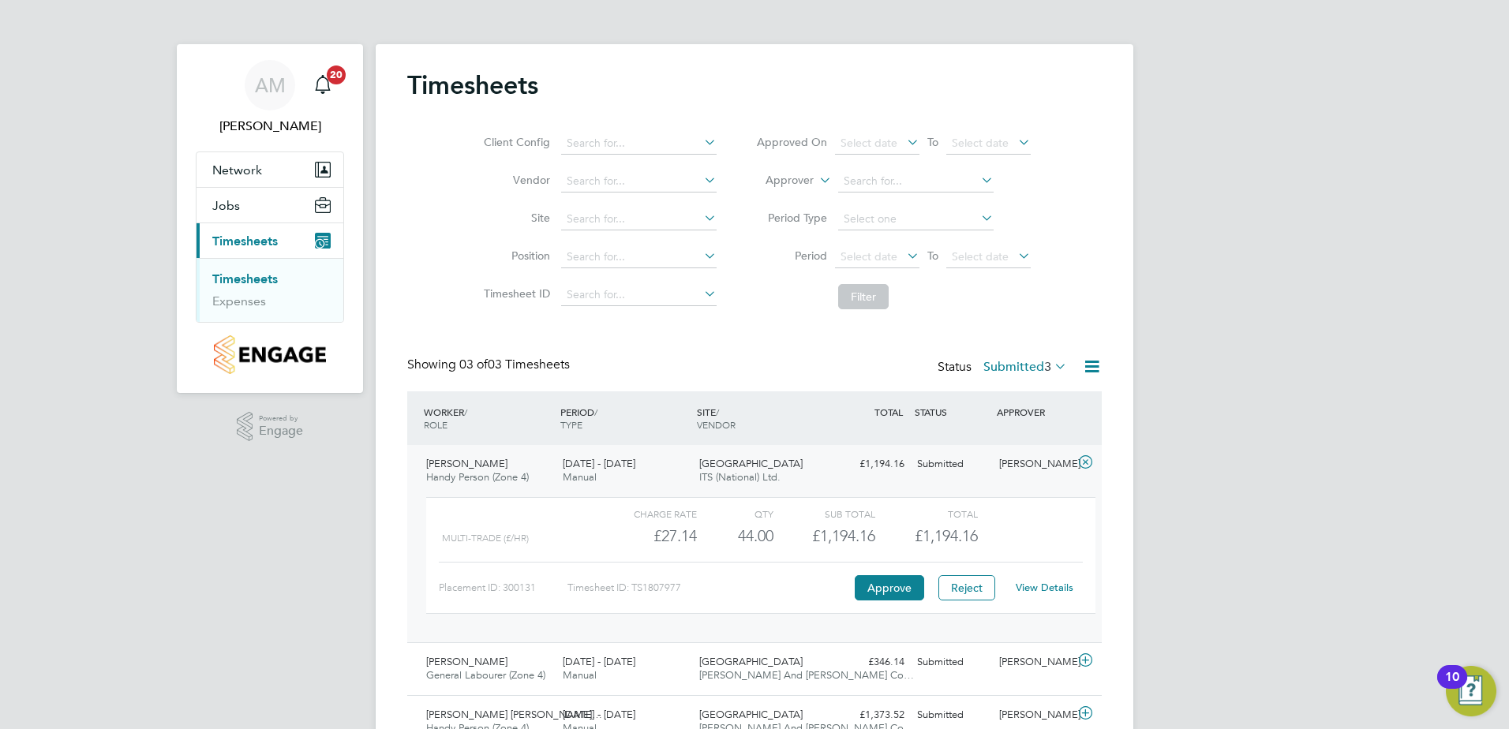
scroll to position [77, 0]
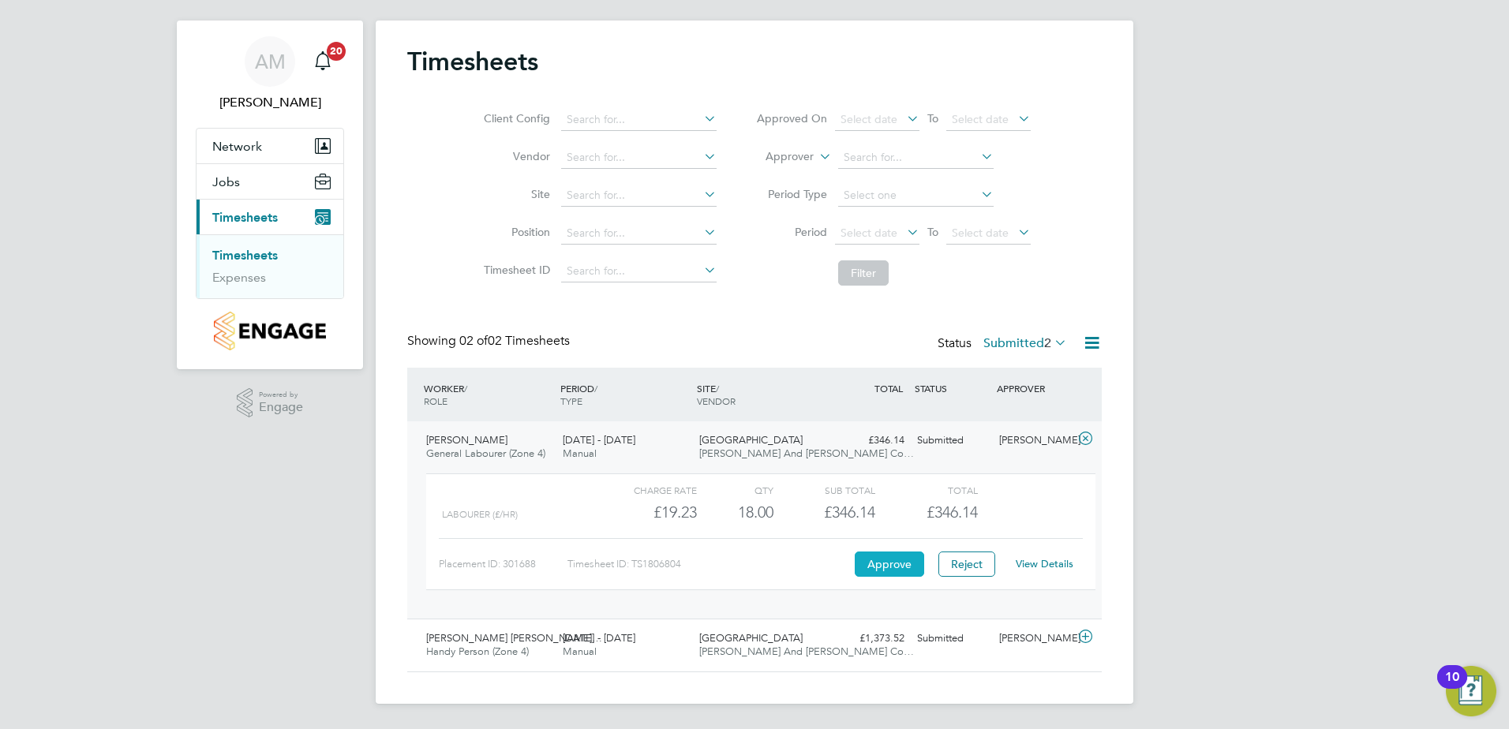
click at [881, 560] on button "Approve" at bounding box center [889, 564] width 69 height 25
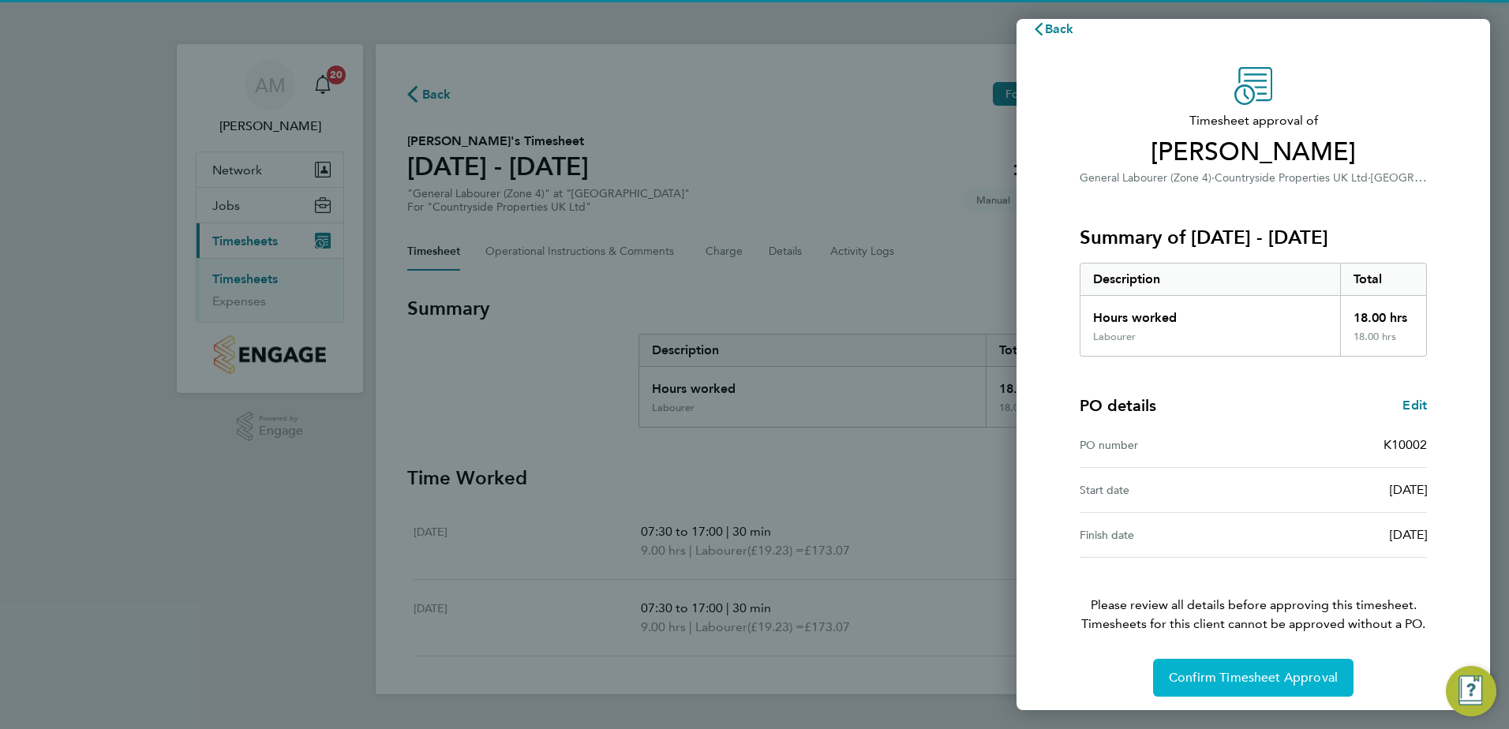
scroll to position [27, 0]
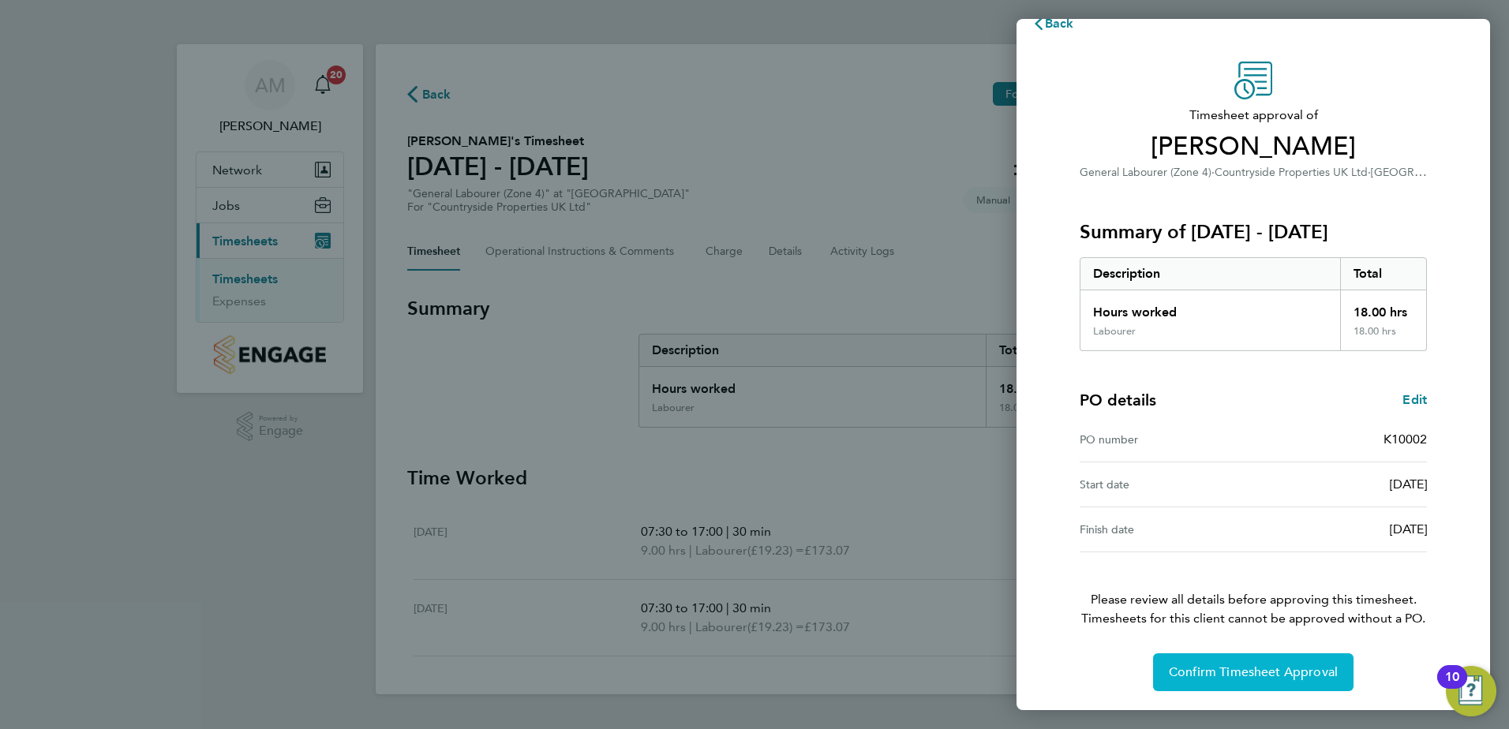
click at [1247, 661] on button "Confirm Timesheet Approval" at bounding box center [1253, 672] width 200 height 38
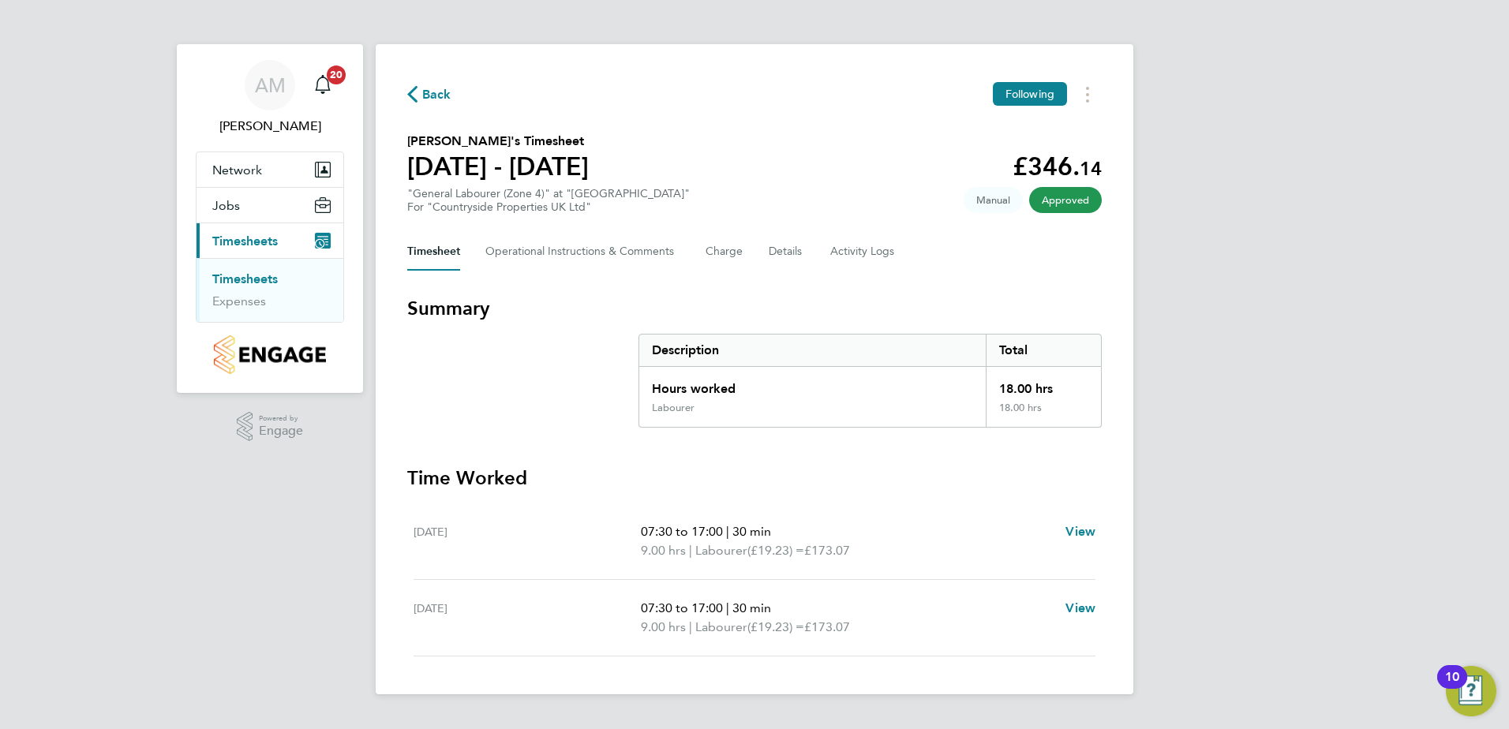
click at [433, 89] on span "Back" at bounding box center [436, 94] width 29 height 19
